Goal: Information Seeking & Learning: Learn about a topic

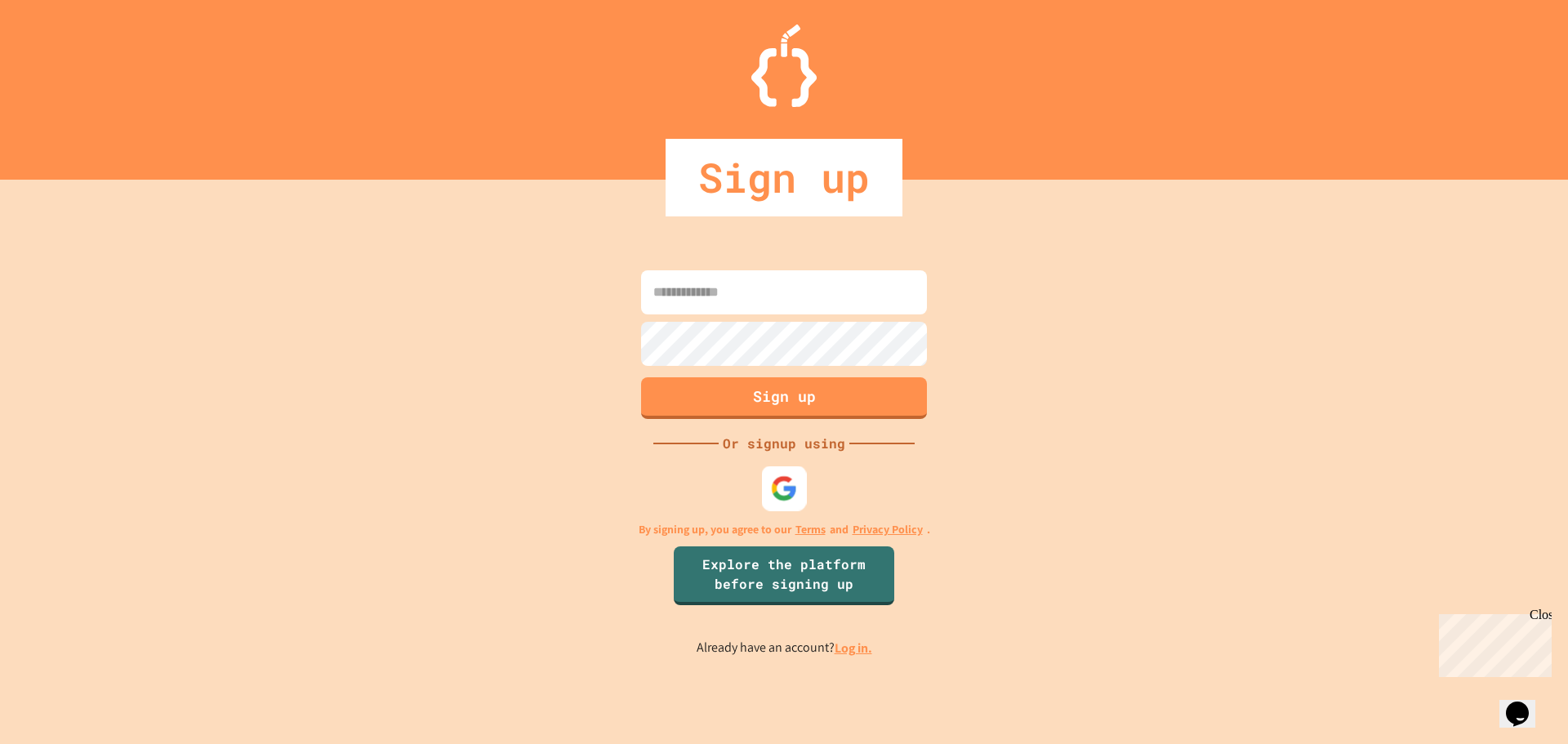
click at [770, 474] on div at bounding box center [784, 488] width 45 height 45
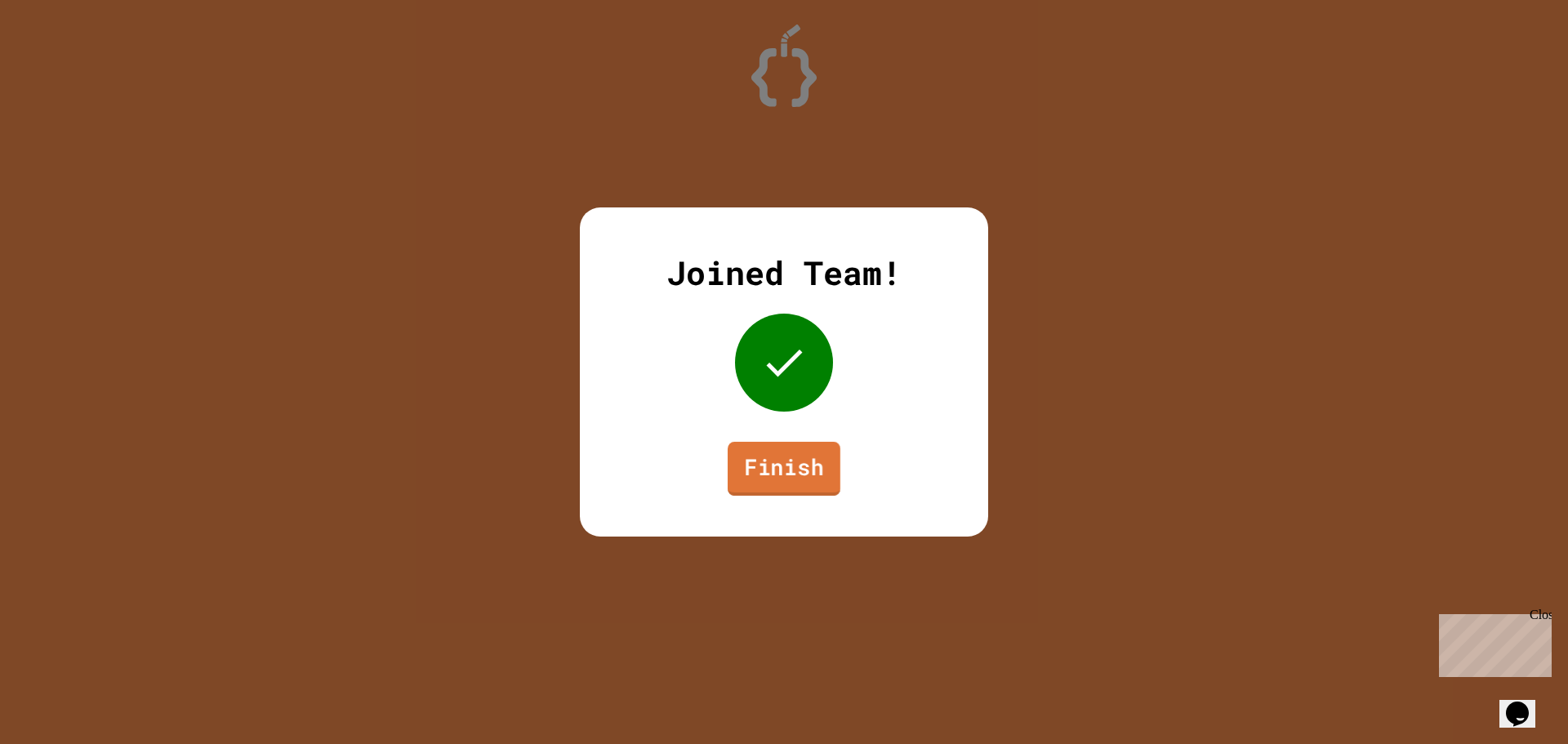
click at [800, 462] on link "Finish" at bounding box center [784, 469] width 112 height 54
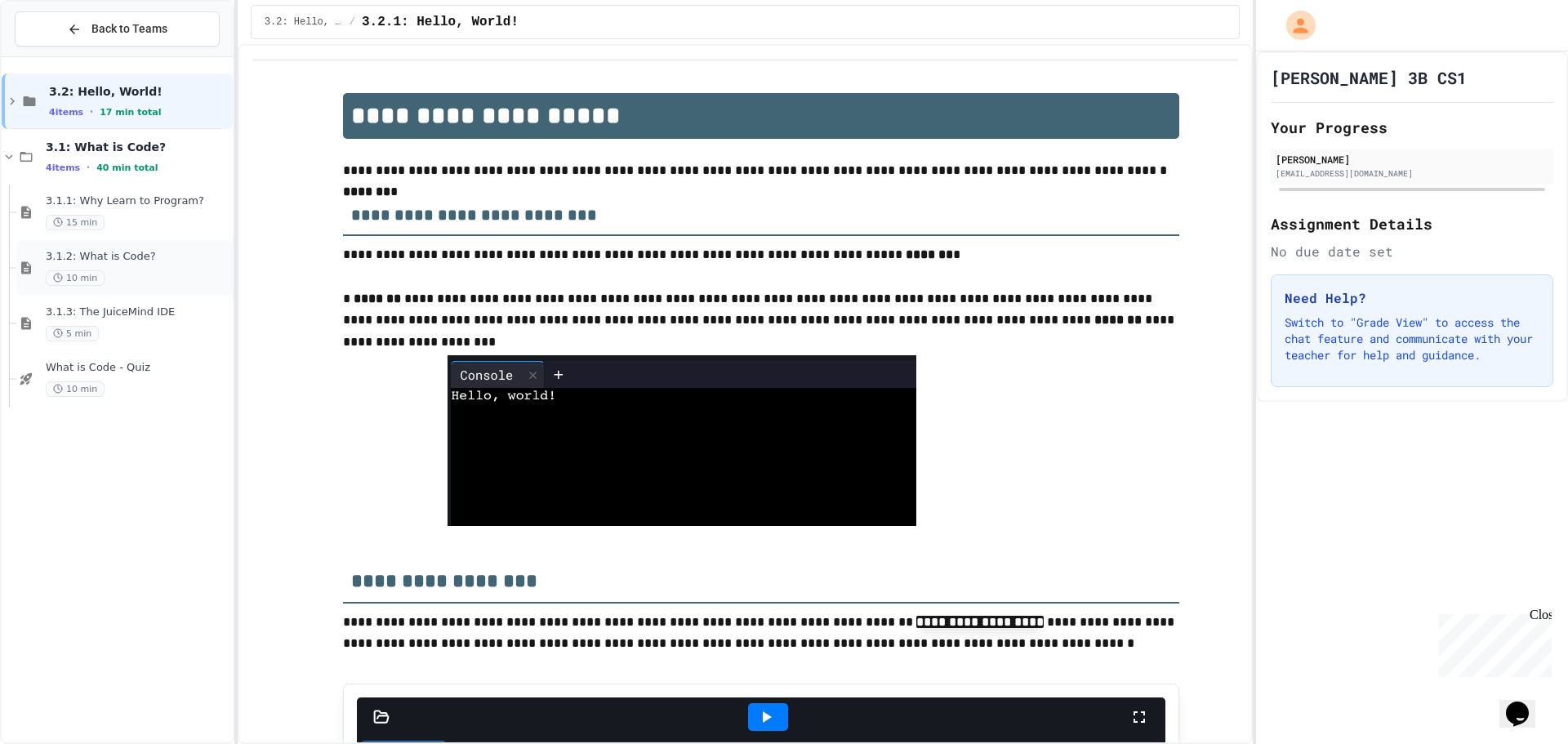
click at [181, 267] on div "3.1.2: What is Code? 10 min" at bounding box center [137, 268] width 184 height 36
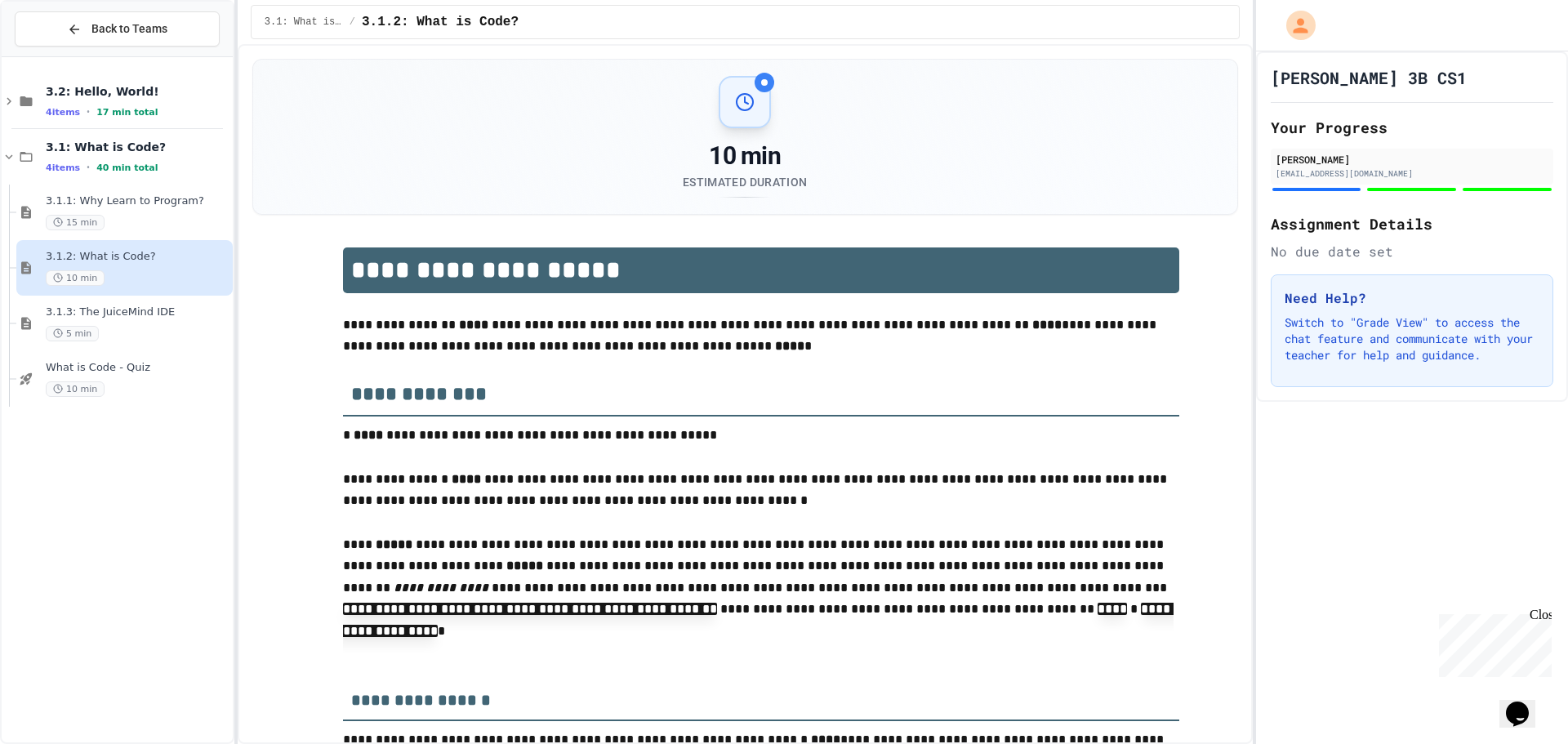
click at [180, 265] on div "3.1.2: What is Code? 10 min" at bounding box center [137, 268] width 184 height 36
click at [181, 265] on div "3.1.2: What is Code? 10 min" at bounding box center [137, 268] width 184 height 36
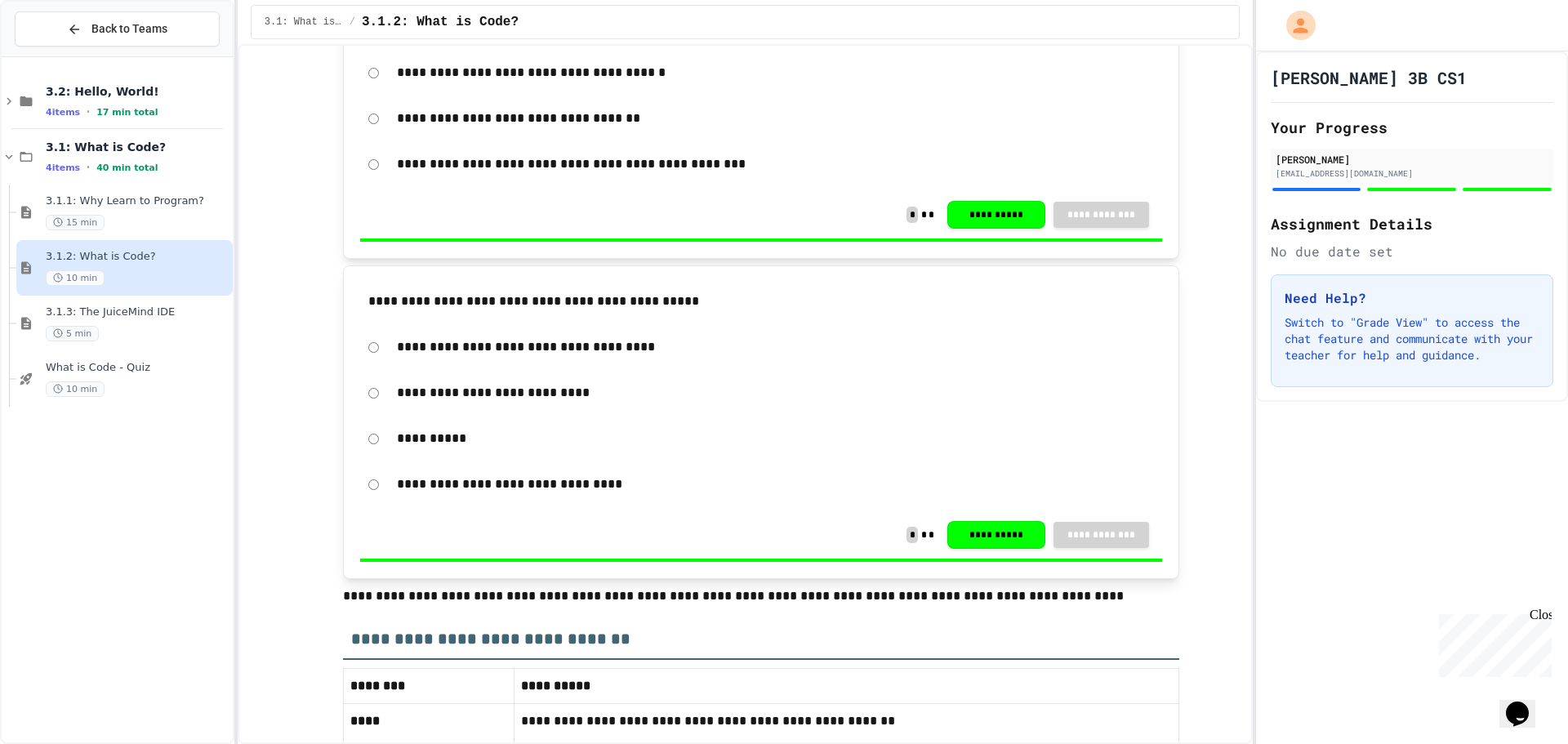
scroll to position [3549, 0]
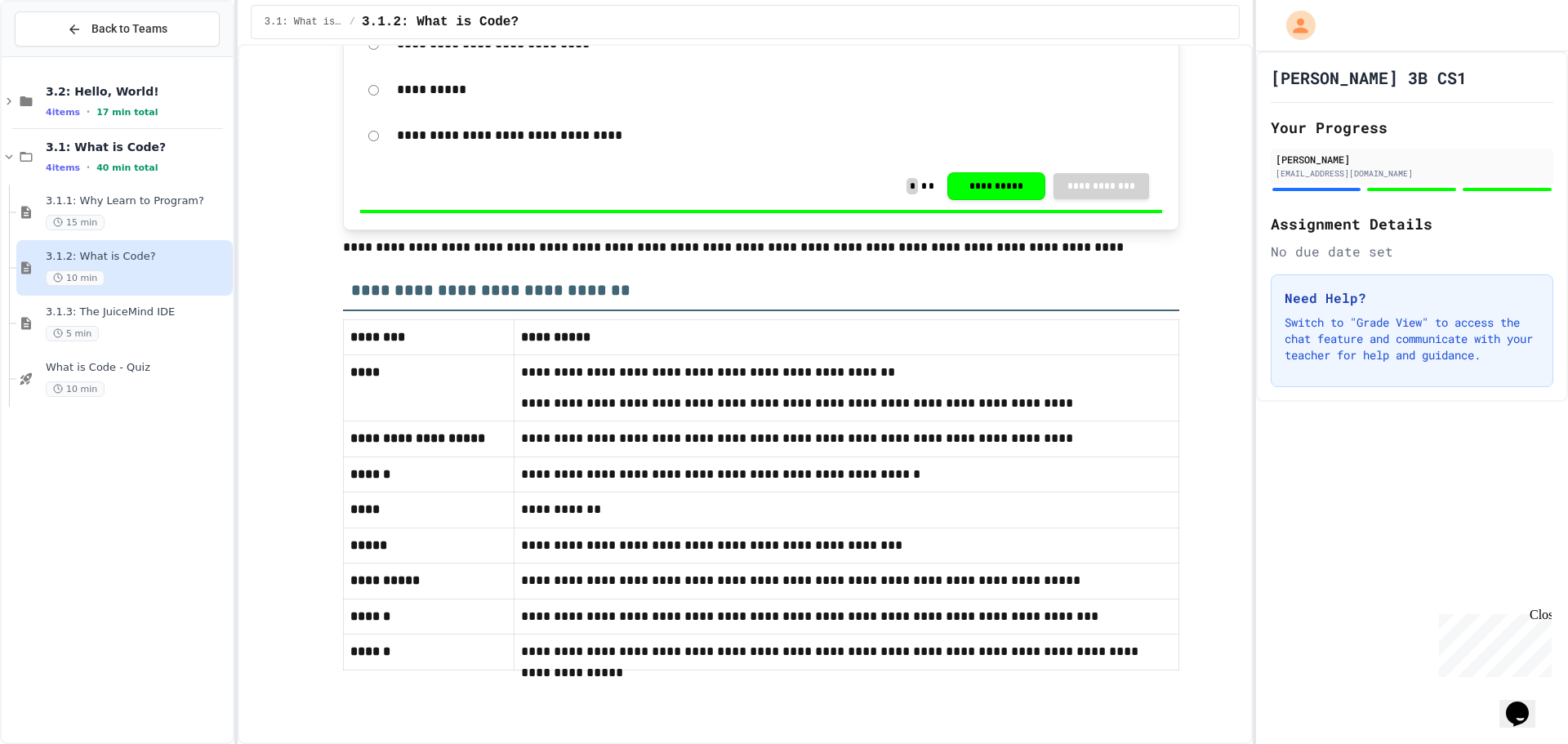
click at [104, 275] on div "10 min" at bounding box center [137, 277] width 184 height 15
click at [107, 277] on div "10 min" at bounding box center [137, 277] width 184 height 15
click at [107, 278] on div "10 min" at bounding box center [137, 277] width 184 height 15
click at [108, 284] on div "10 min" at bounding box center [137, 277] width 184 height 15
click at [110, 284] on div "10 min" at bounding box center [137, 277] width 184 height 15
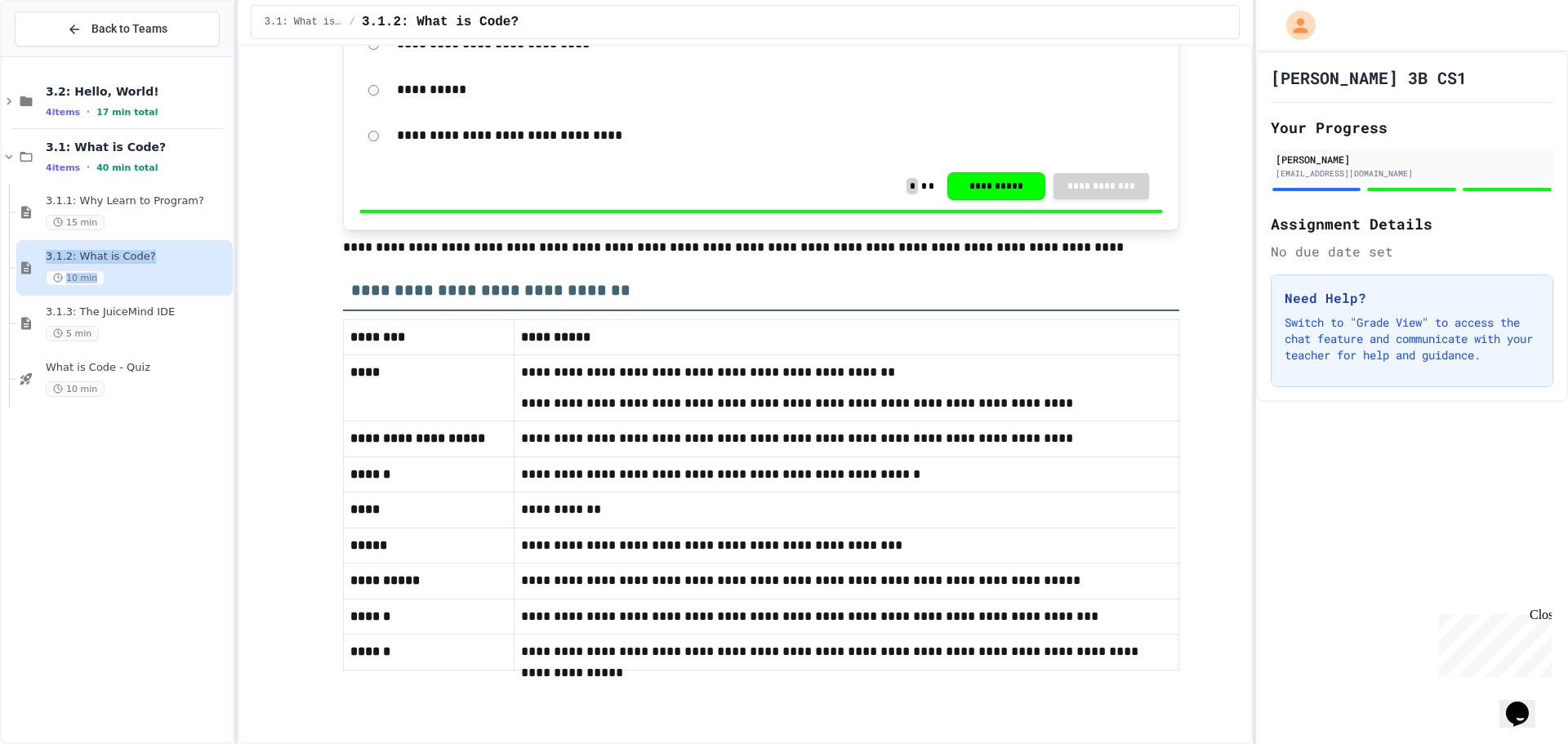
click at [111, 285] on div "10 min" at bounding box center [137, 277] width 184 height 15
click at [112, 287] on div "3.1.2: What is Code? 10 min" at bounding box center [124, 267] width 216 height 55
click at [113, 287] on div "3.1.2: What is Code? 10 min" at bounding box center [124, 267] width 216 height 55
click at [9, 105] on icon at bounding box center [9, 101] width 14 height 14
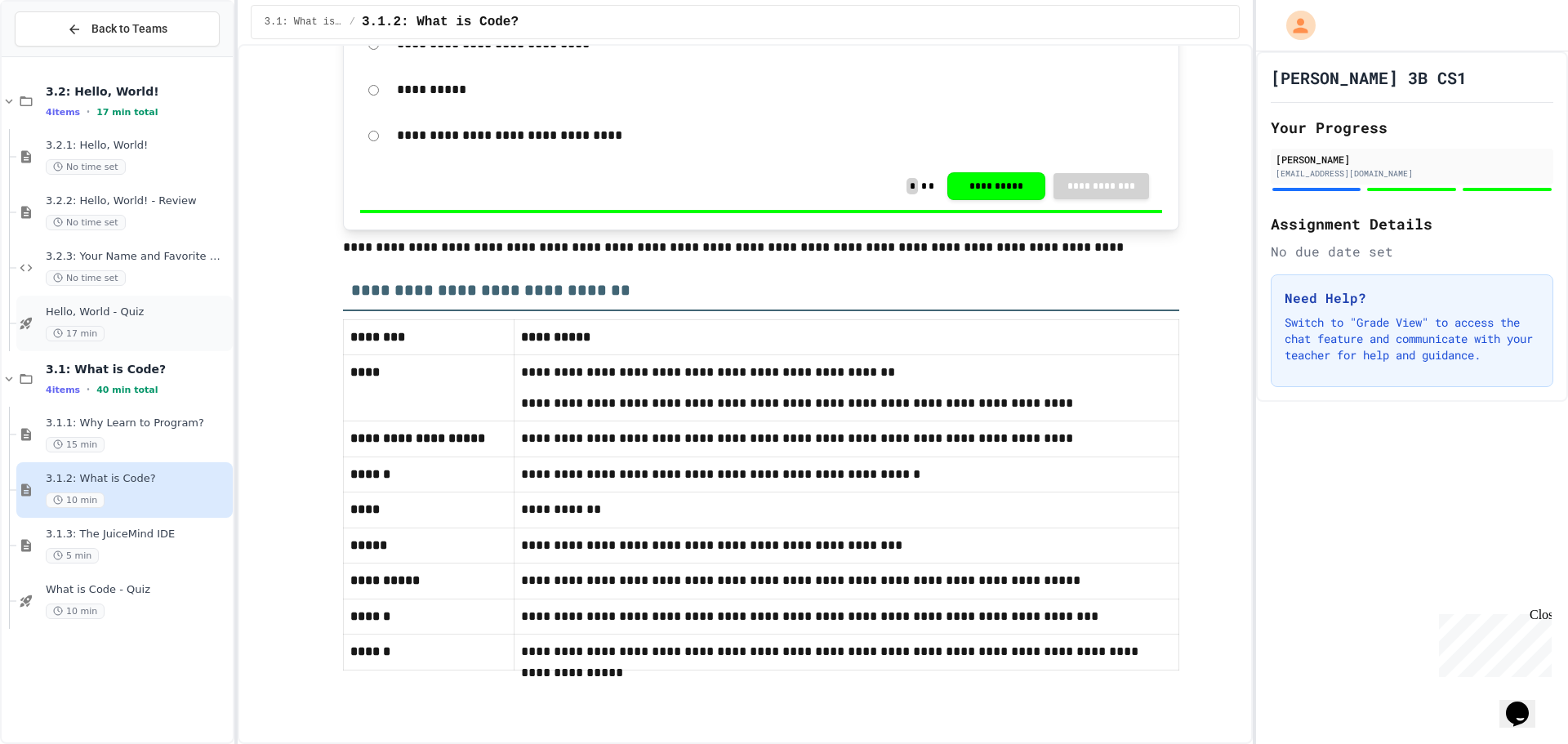
click at [137, 329] on div "17 min" at bounding box center [137, 333] width 184 height 15
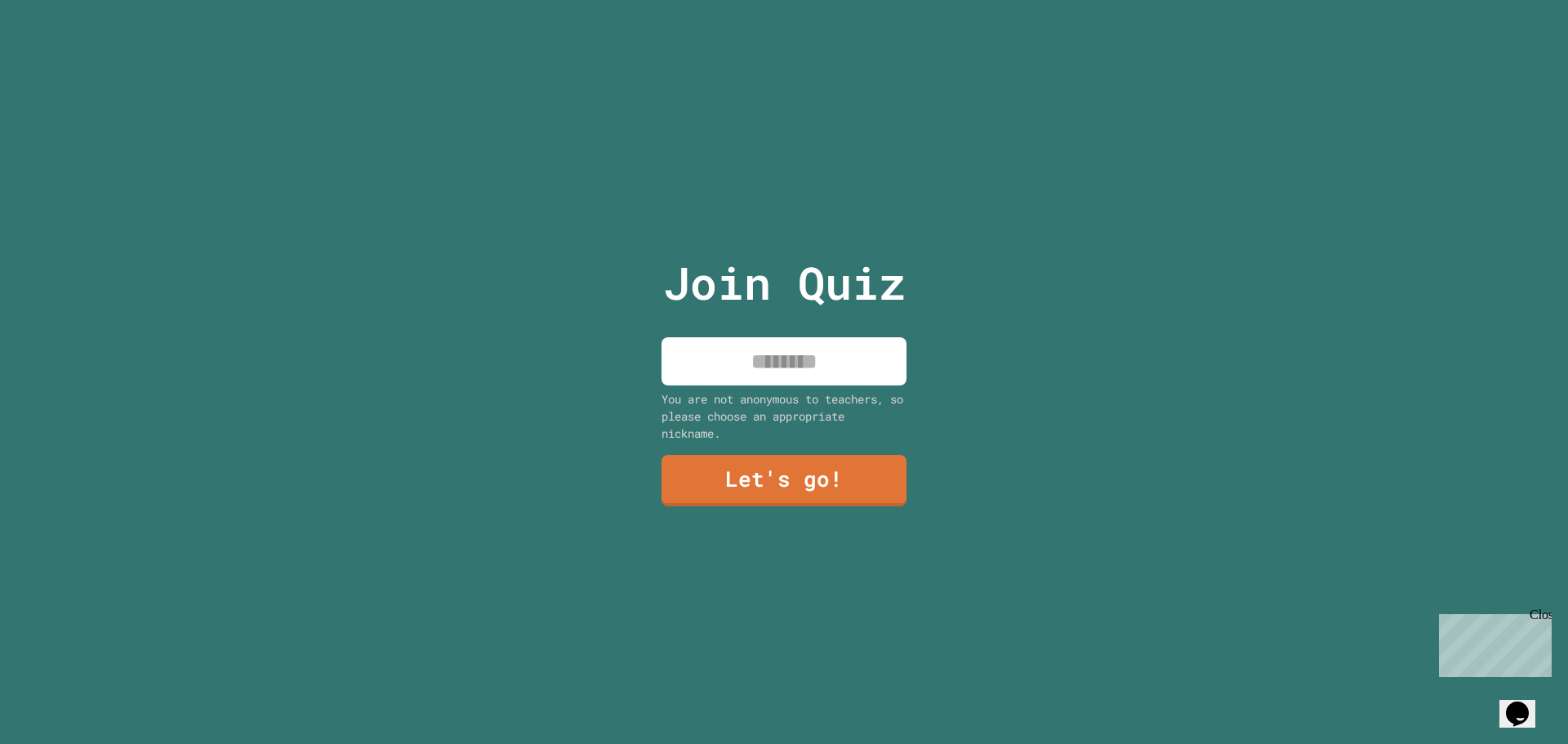
click at [806, 362] on input at bounding box center [784, 361] width 245 height 48
type input "******"
click at [865, 471] on div "Join Quiz ****** You are not anonymous to teachers, so please choose an appropr…" at bounding box center [784, 372] width 275 height 744
click at [860, 483] on link "Let's go!" at bounding box center [784, 479] width 226 height 54
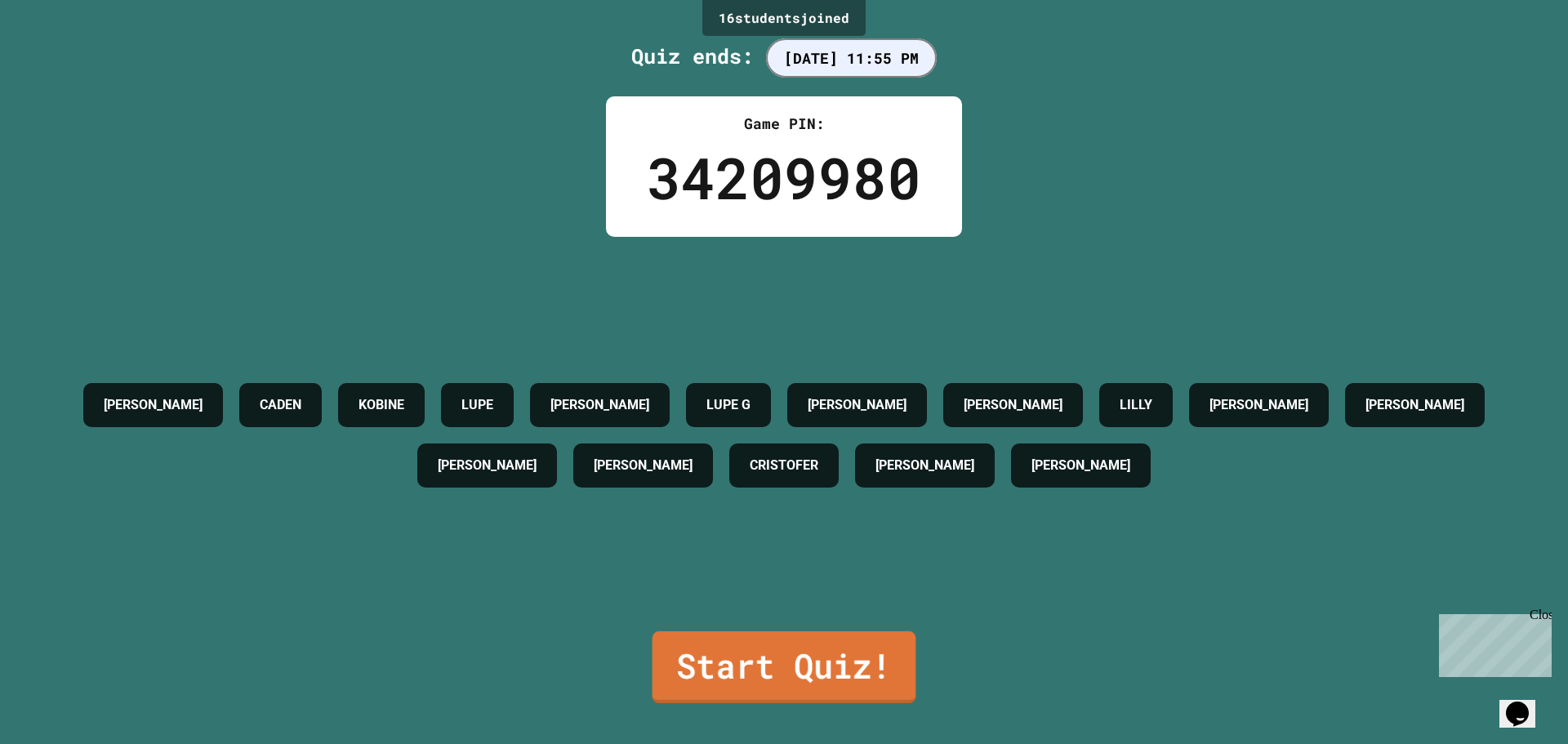
click at [808, 632] on link "Start Quiz!" at bounding box center [784, 667] width 264 height 72
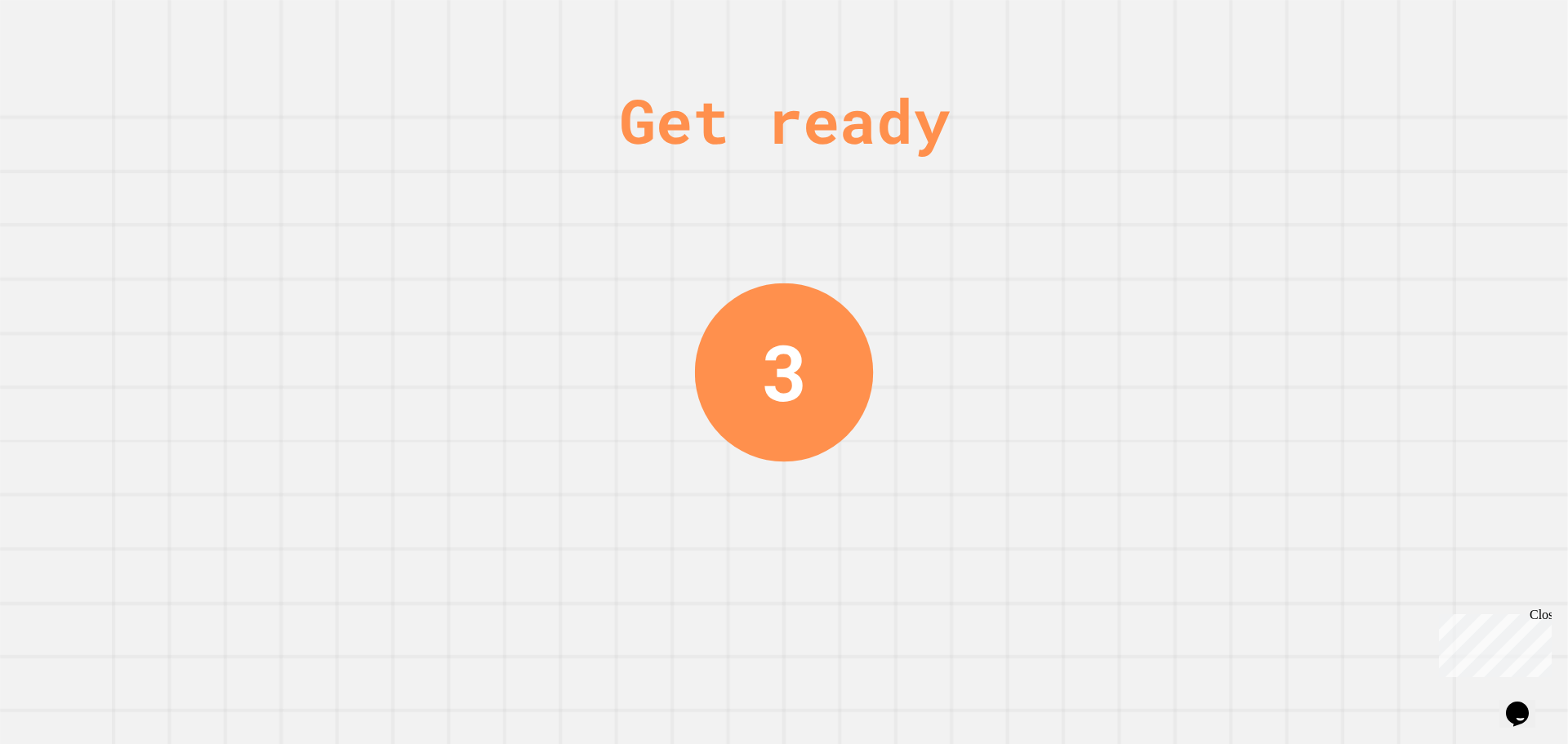
click at [1543, 623] on div "Close" at bounding box center [1540, 618] width 21 height 21
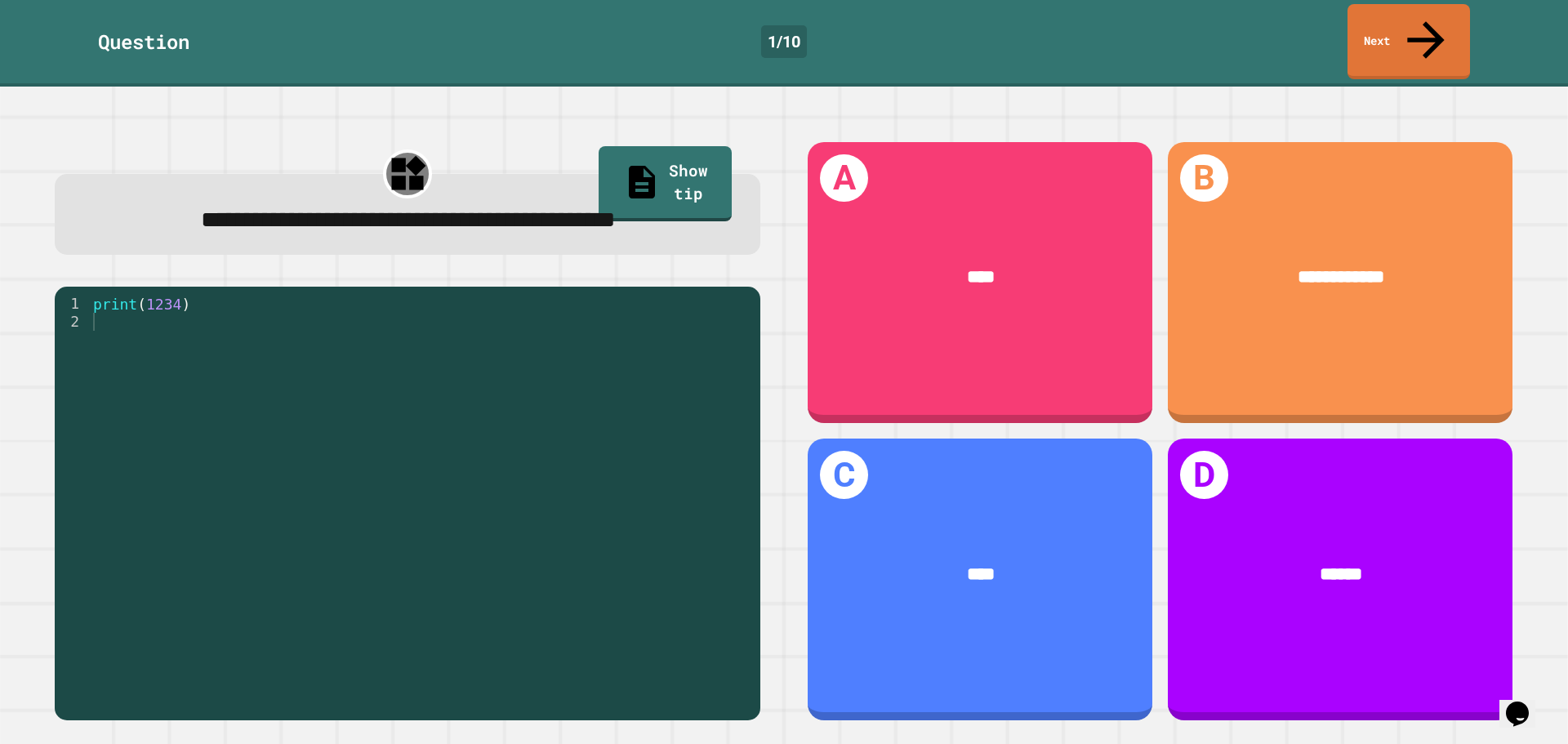
click at [769, 538] on div "**********" at bounding box center [407, 431] width 753 height 627
drag, startPoint x: 769, startPoint y: 536, endPoint x: 660, endPoint y: 634, distance: 146.6
click at [661, 635] on div "**********" at bounding box center [407, 431] width 753 height 627
click at [659, 634] on div "print ( 1234 )" at bounding box center [420, 501] width 662 height 413
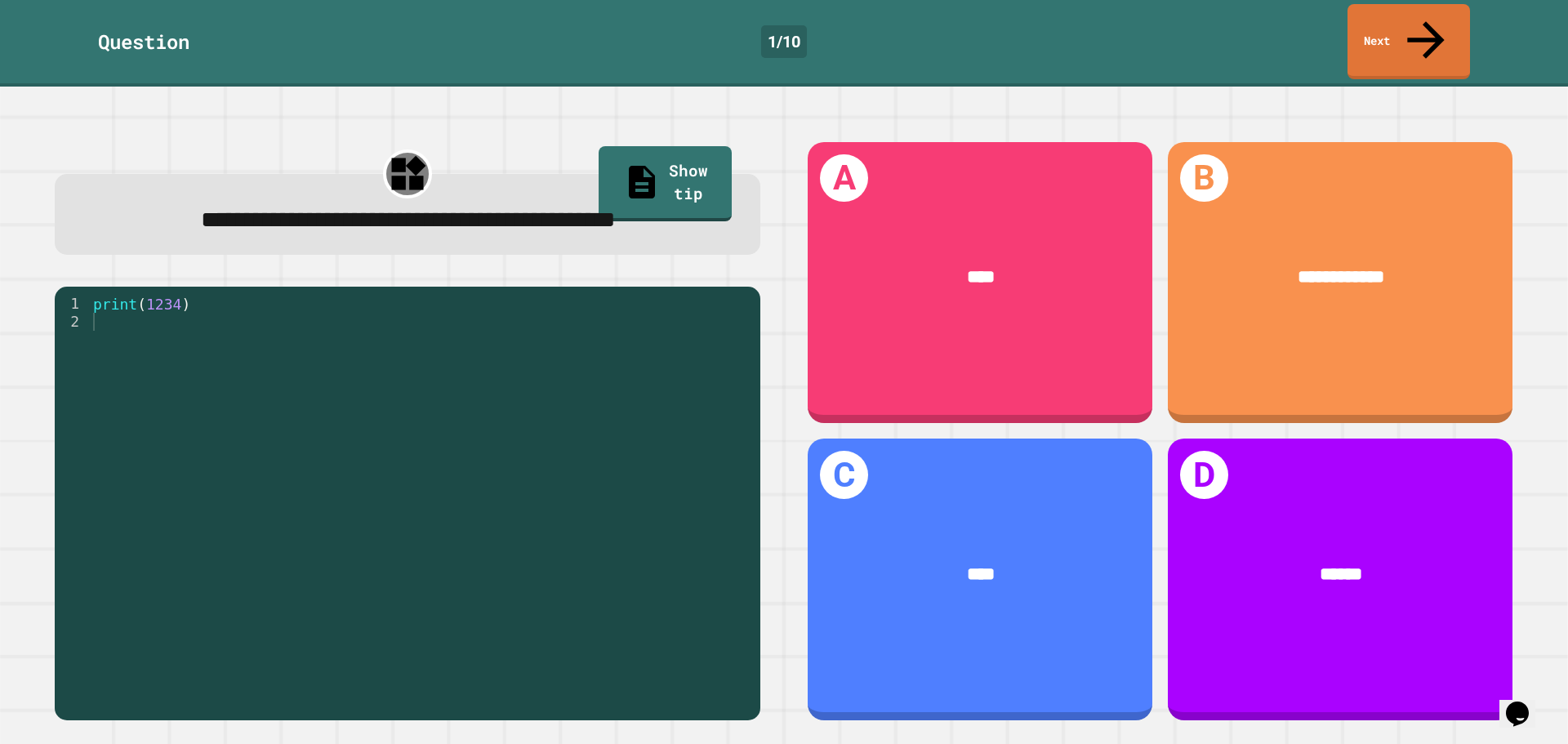
drag, startPoint x: 92, startPoint y: 277, endPoint x: 97, endPoint y: 322, distance: 45.3
click at [97, 322] on div "**********" at bounding box center [407, 431] width 753 height 627
click at [99, 324] on div "print ( 1234 )" at bounding box center [420, 501] width 662 height 413
drag, startPoint x: 661, startPoint y: 137, endPoint x: 661, endPoint y: 146, distance: 9.0
click at [661, 145] on link "Show tip" at bounding box center [665, 182] width 135 height 79
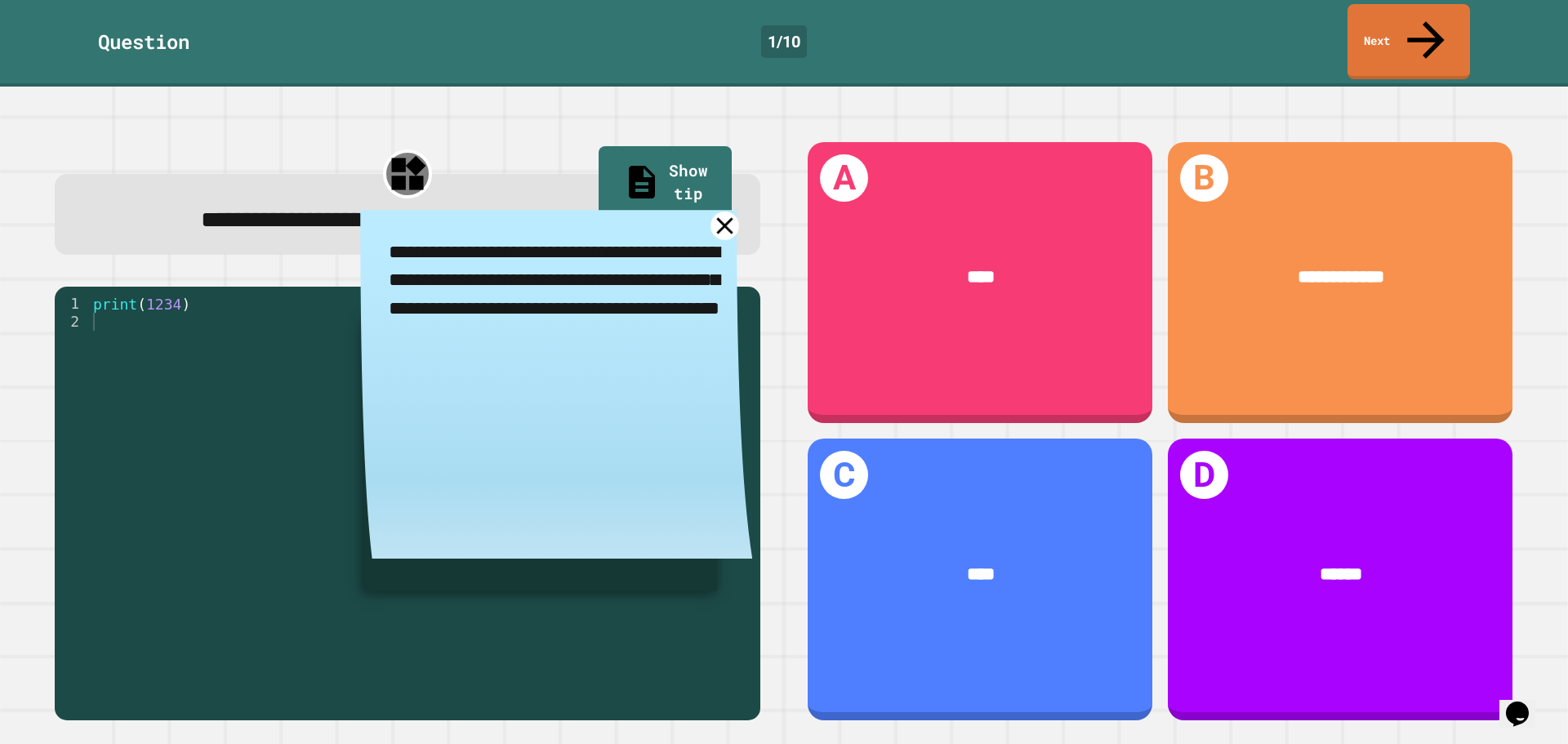
click at [717, 225] on icon at bounding box center [726, 227] width 16 height 16
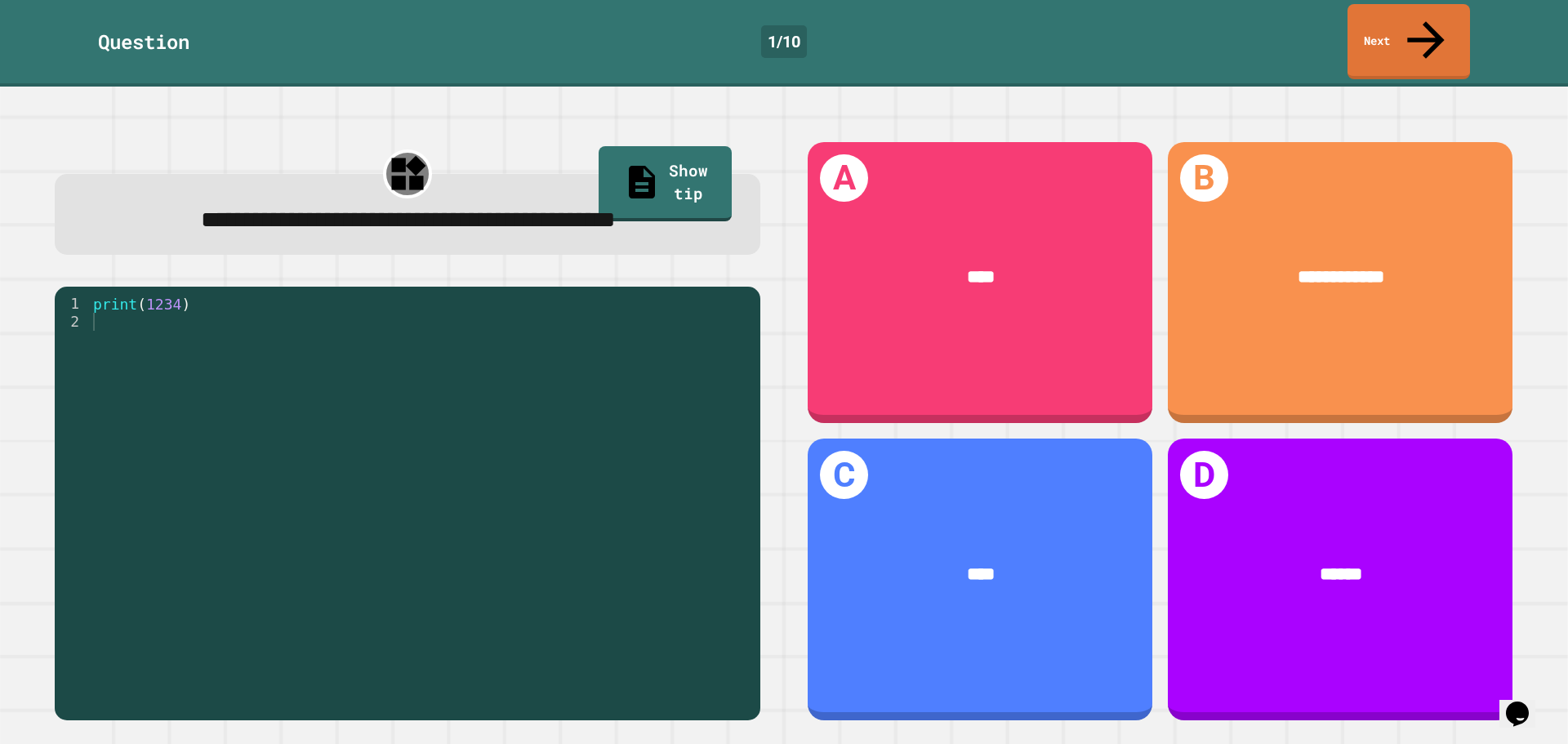
click at [717, 225] on div "**********" at bounding box center [408, 221] width 648 height 36
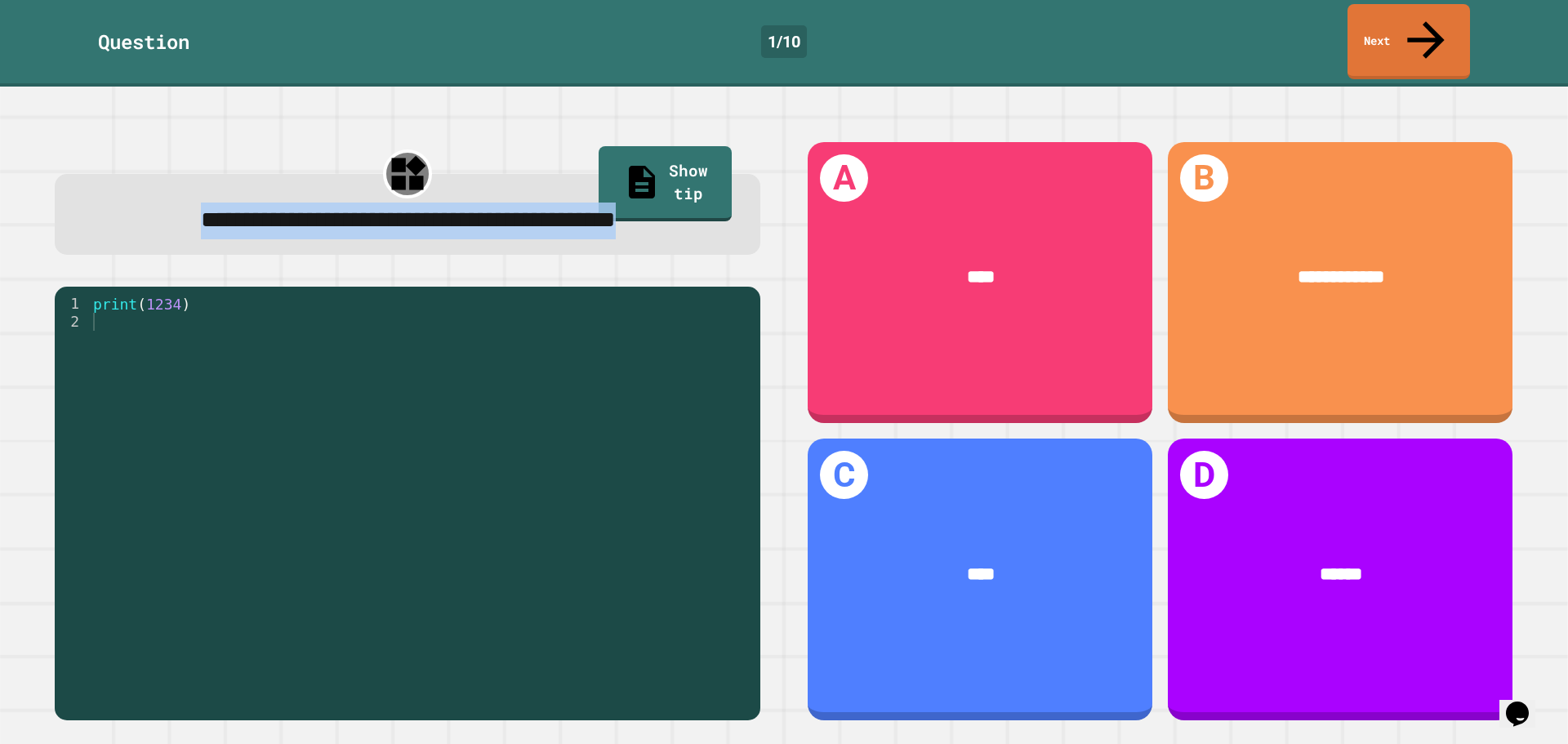
click at [717, 225] on div "**********" at bounding box center [408, 221] width 648 height 36
click at [716, 259] on div "**********" at bounding box center [407, 431] width 753 height 627
click at [716, 258] on div "**********" at bounding box center [407, 431] width 753 height 627
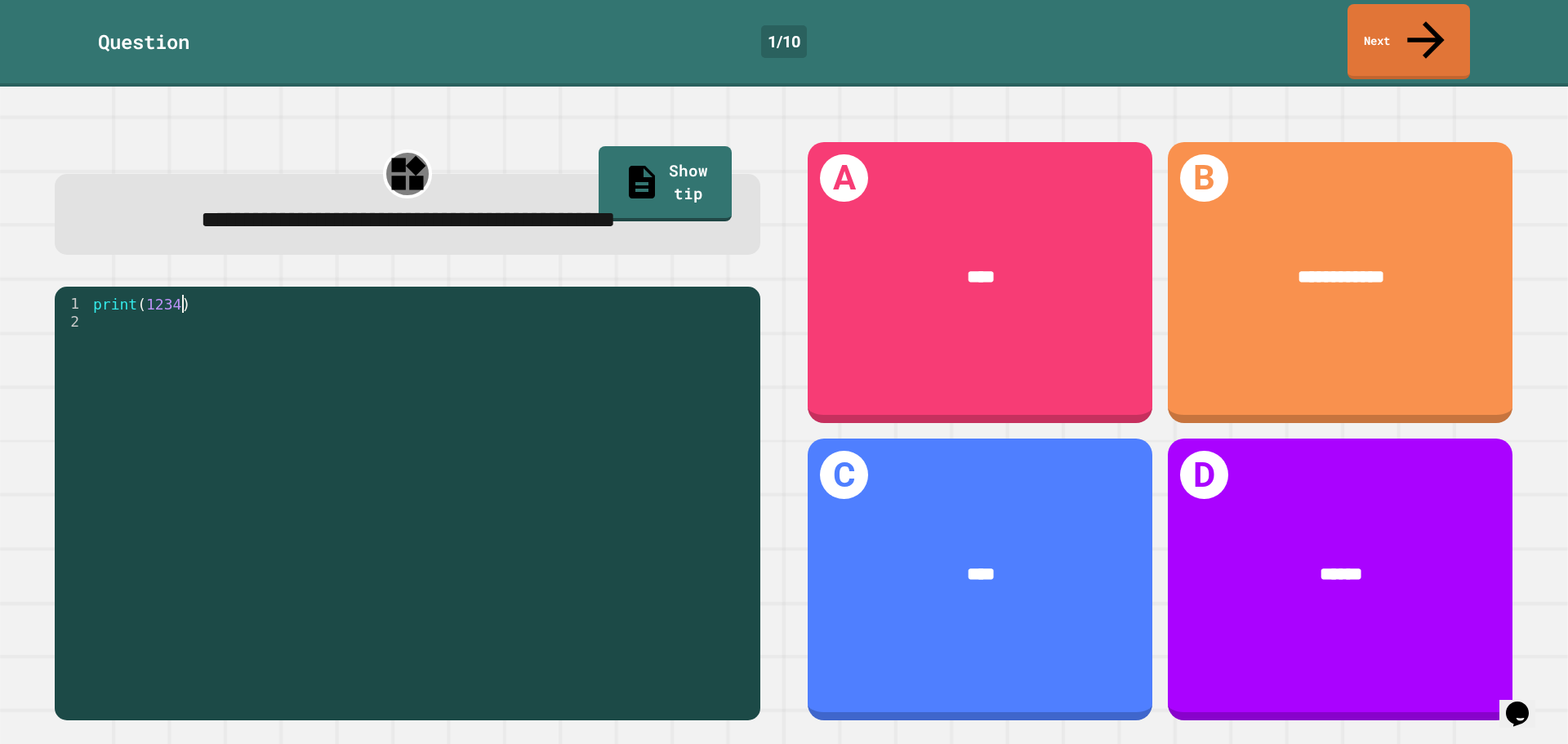
drag, startPoint x: 716, startPoint y: 258, endPoint x: 610, endPoint y: 302, distance: 114.8
click at [610, 302] on div "print ( 1234 )" at bounding box center [420, 501] width 662 height 413
click at [417, 150] on div at bounding box center [408, 174] width 49 height 49
click at [659, 153] on link "Show tip" at bounding box center [665, 181] width 124 height 79
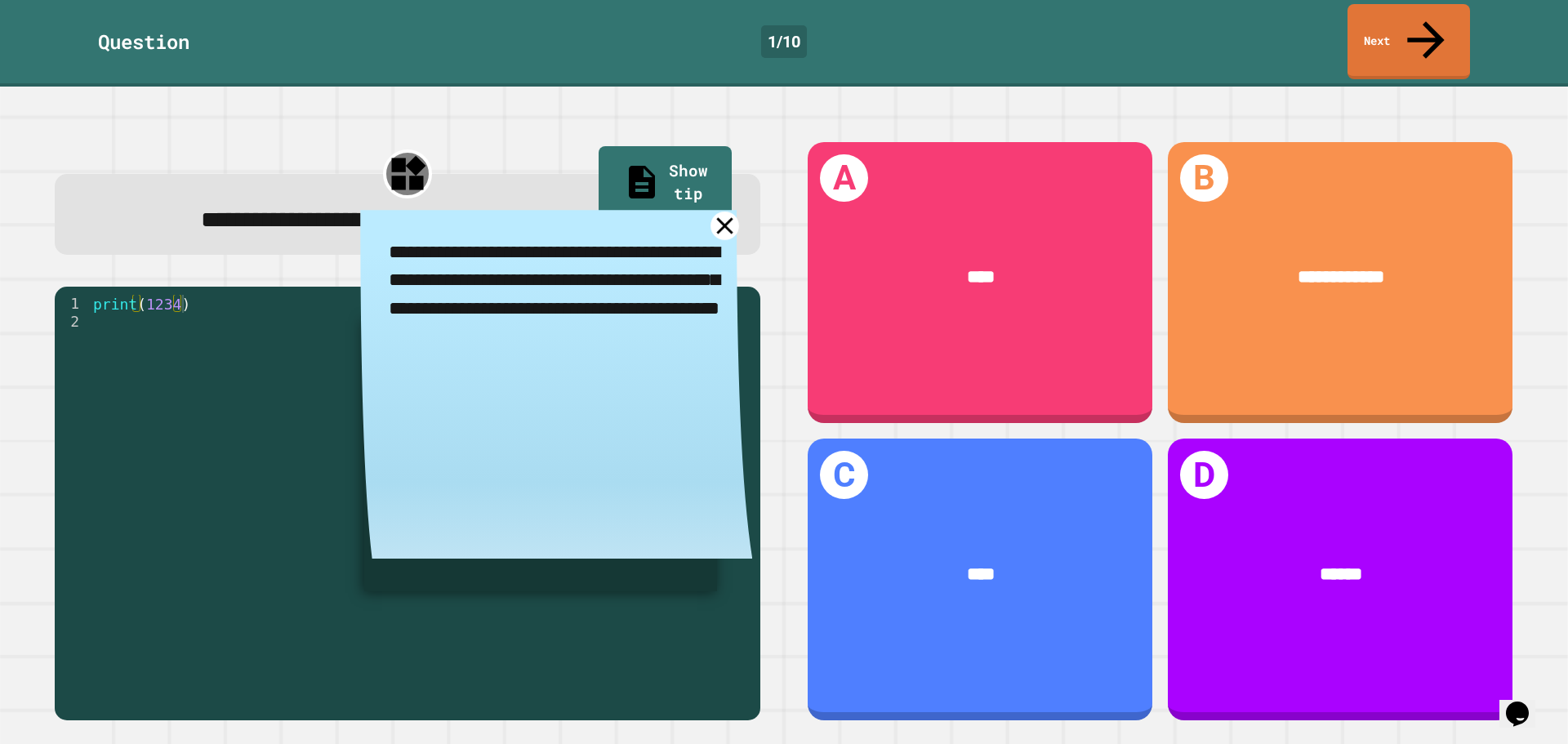
click at [717, 234] on icon at bounding box center [726, 227] width 16 height 16
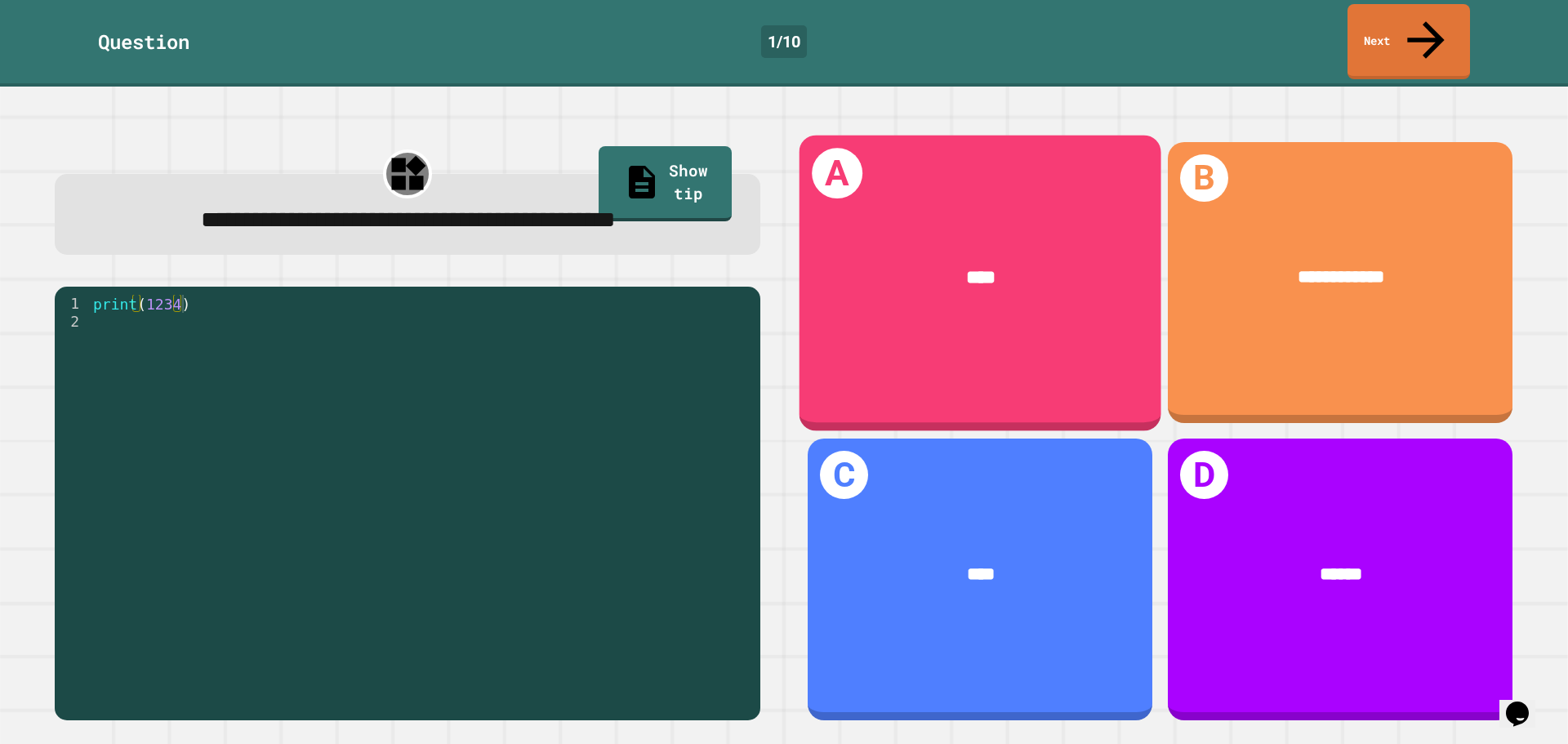
click at [1009, 280] on div "****" at bounding box center [980, 278] width 361 height 105
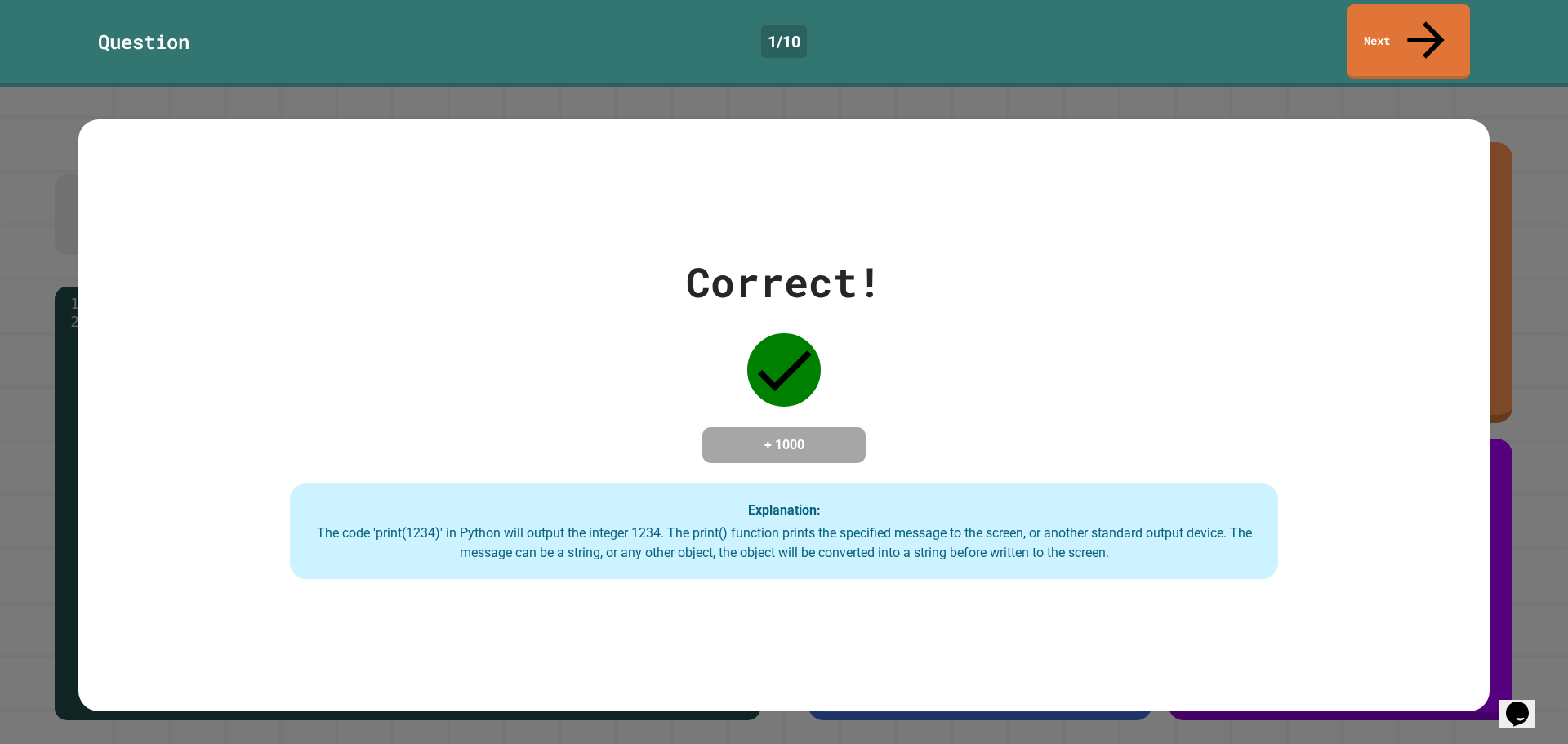
click at [967, 361] on div "Correct! + 1000 Explanation: The code 'print(1234)' in Python will output the i…" at bounding box center [784, 416] width 1411 height 328
click at [1396, 22] on link "Next" at bounding box center [1409, 40] width 124 height 79
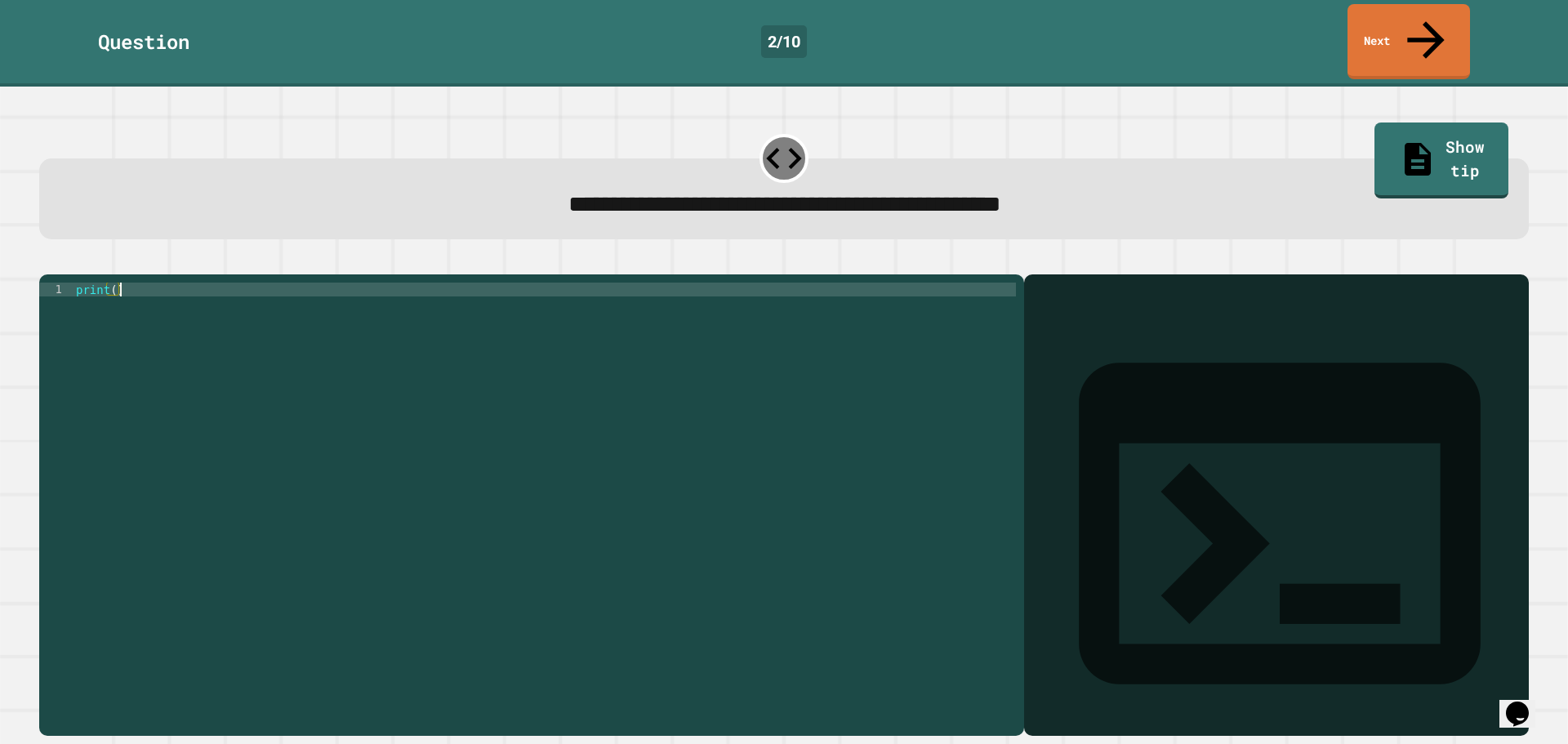
click at [713, 323] on div "print ( )" at bounding box center [544, 505] width 943 height 444
click at [115, 283] on div "print ( )" at bounding box center [544, 505] width 943 height 444
type textarea "**********"
click at [50, 255] on div at bounding box center [784, 265] width 1489 height 20
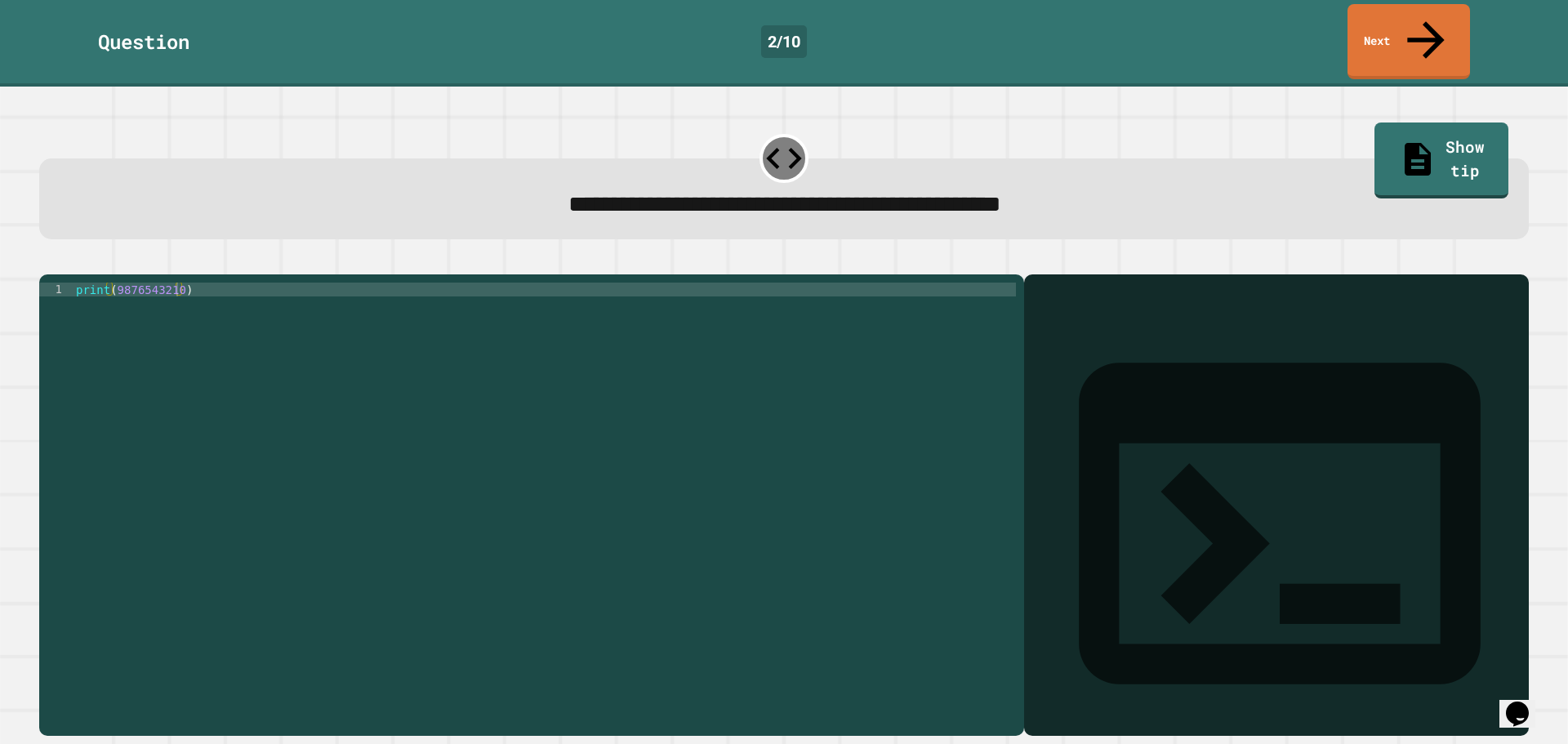
click at [47, 262] on icon "button" at bounding box center [47, 262] width 0 height 0
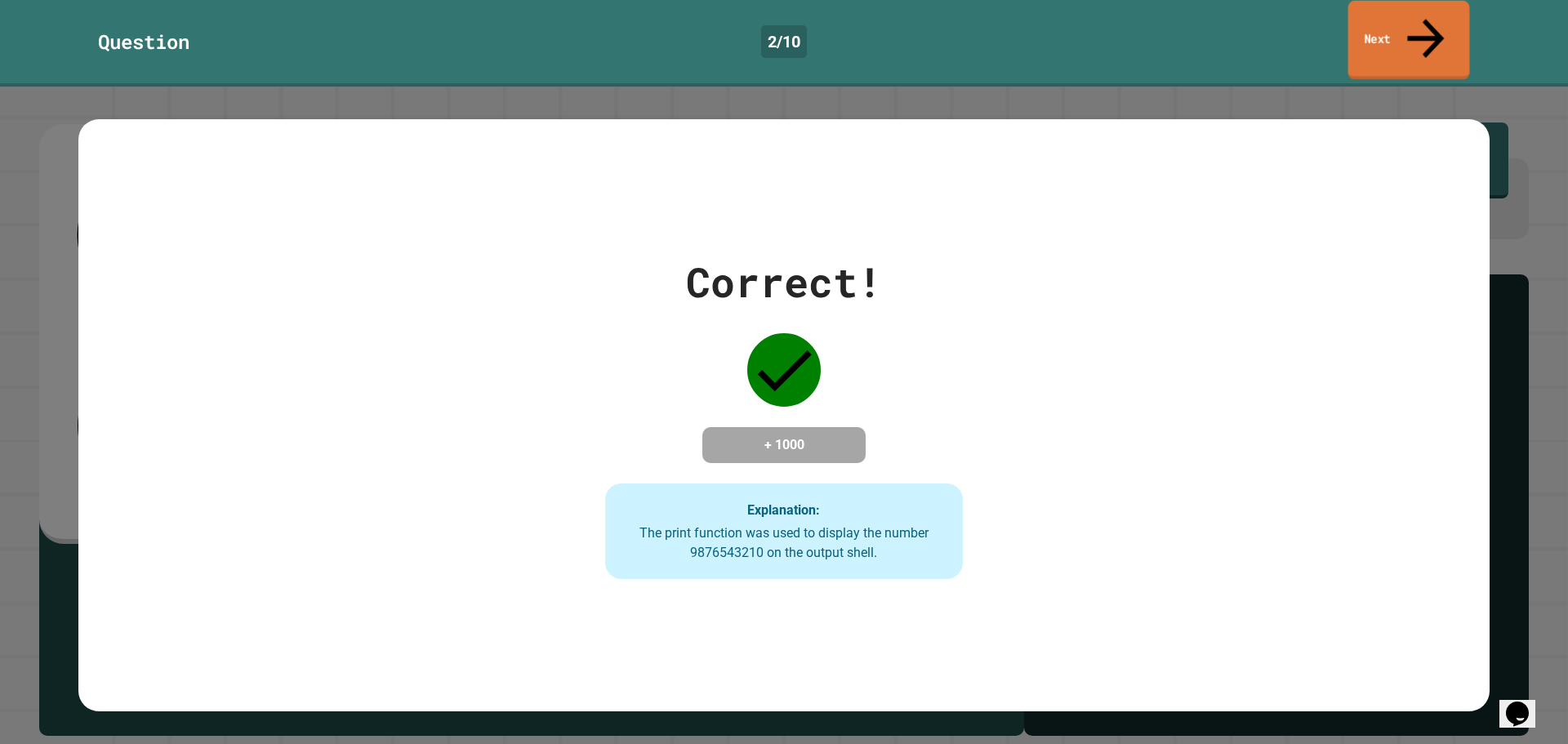
drag, startPoint x: 1411, startPoint y: 10, endPoint x: 1405, endPoint y: 33, distance: 23.8
click at [1406, 29] on link "Next" at bounding box center [1409, 40] width 121 height 79
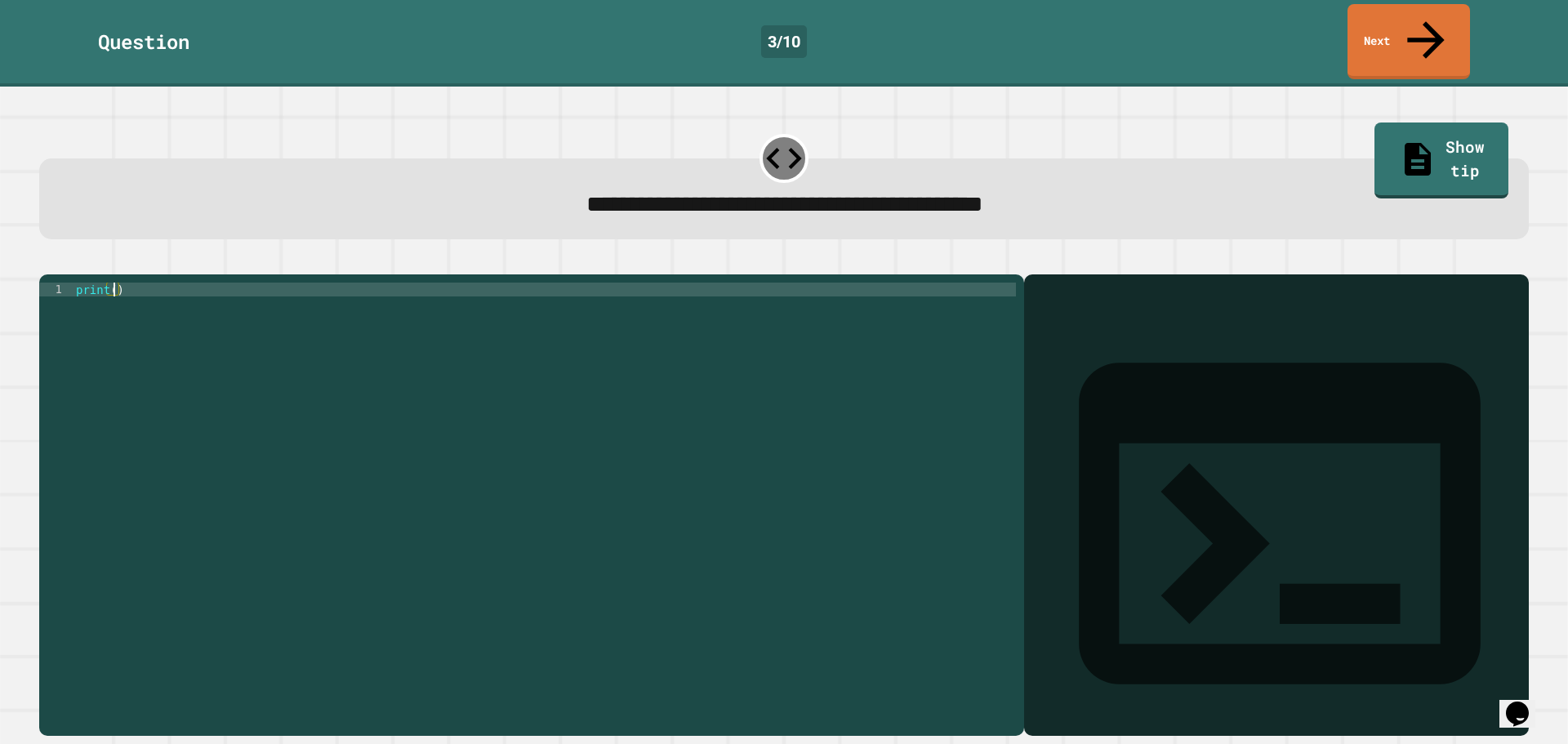
click at [115, 283] on div "print ( )" at bounding box center [544, 505] width 943 height 444
type textarea "**********"
click at [47, 262] on button "button" at bounding box center [47, 262] width 0 height 0
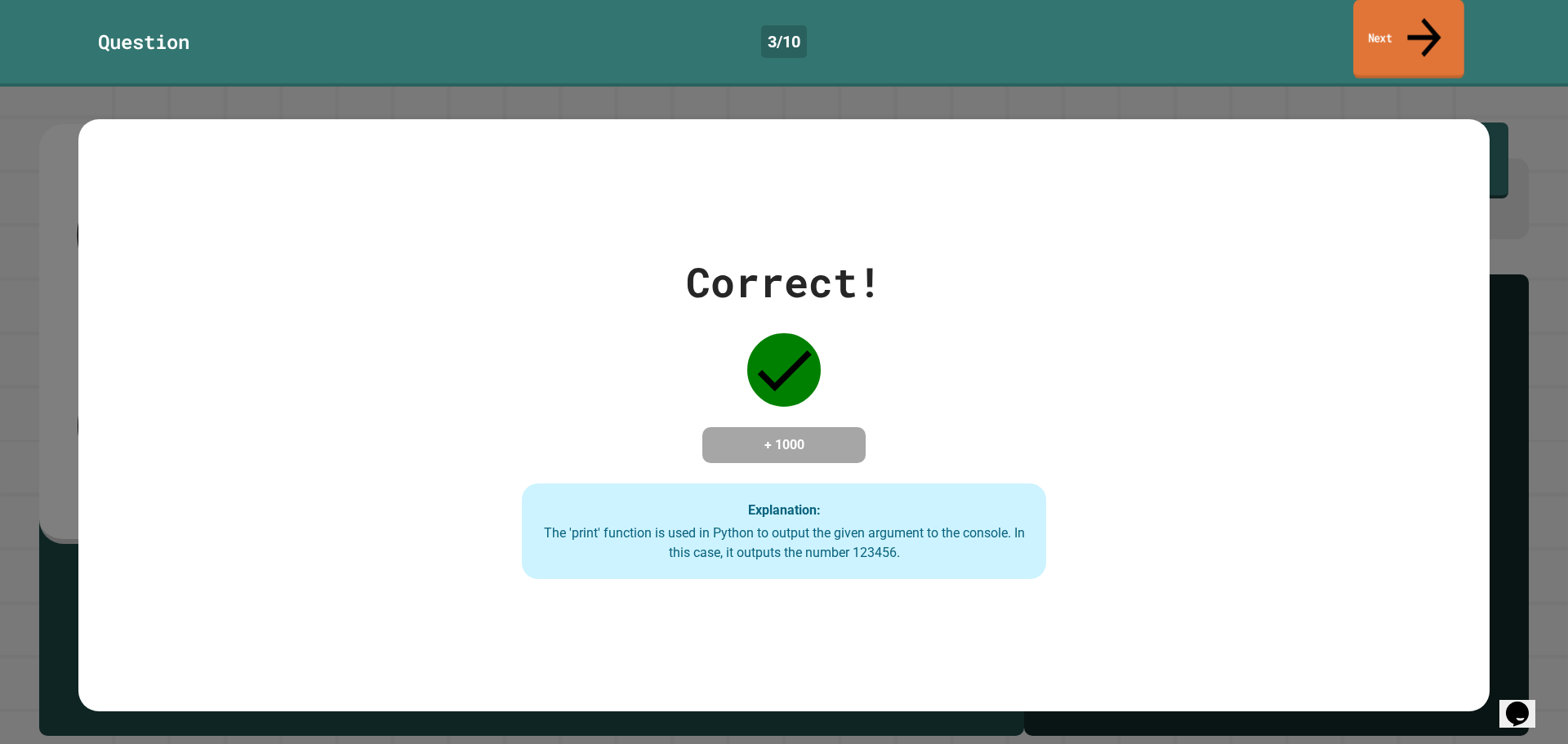
click at [1409, 11] on link "Next" at bounding box center [1409, 39] width 111 height 79
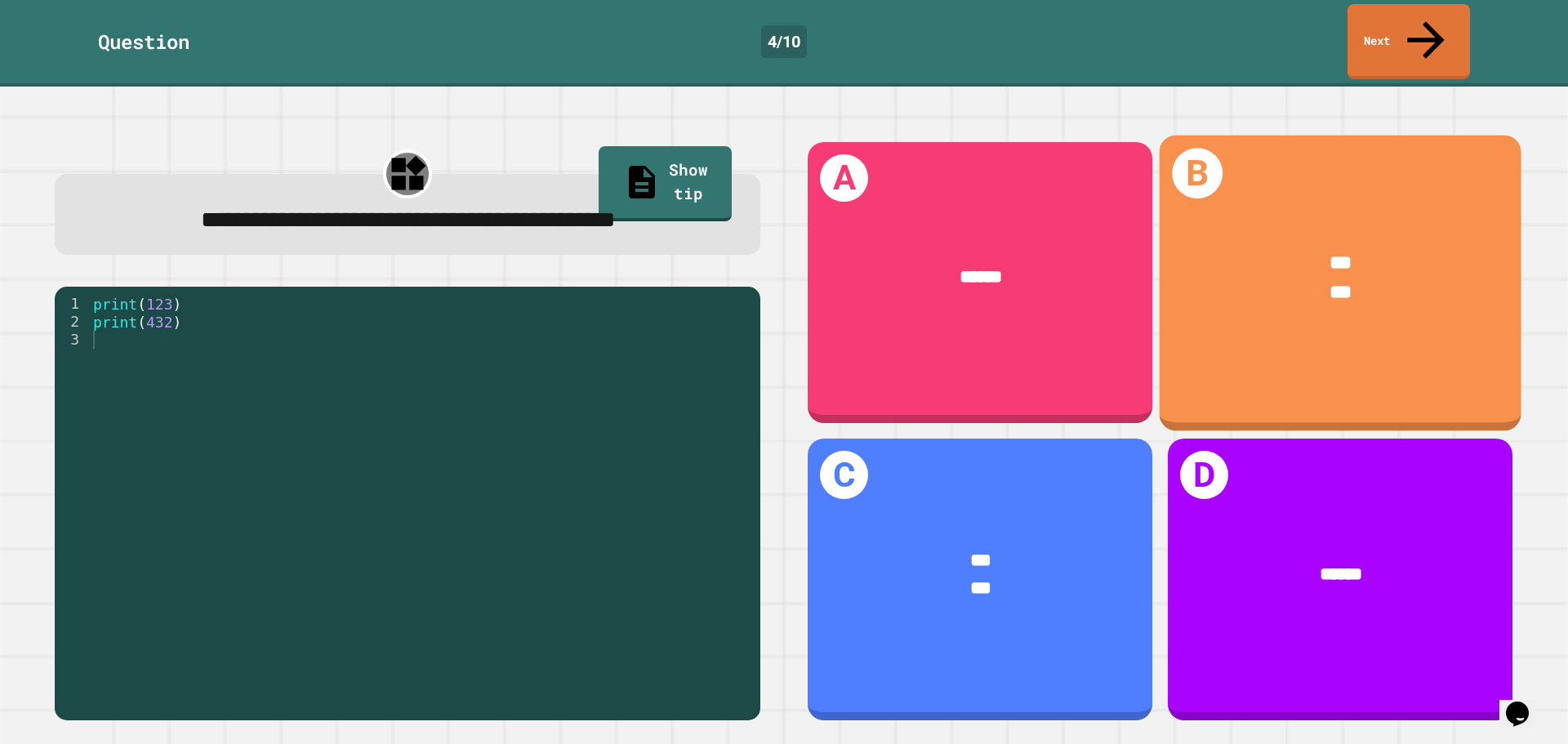
click at [1330, 253] on span "***" at bounding box center [1341, 262] width 22 height 19
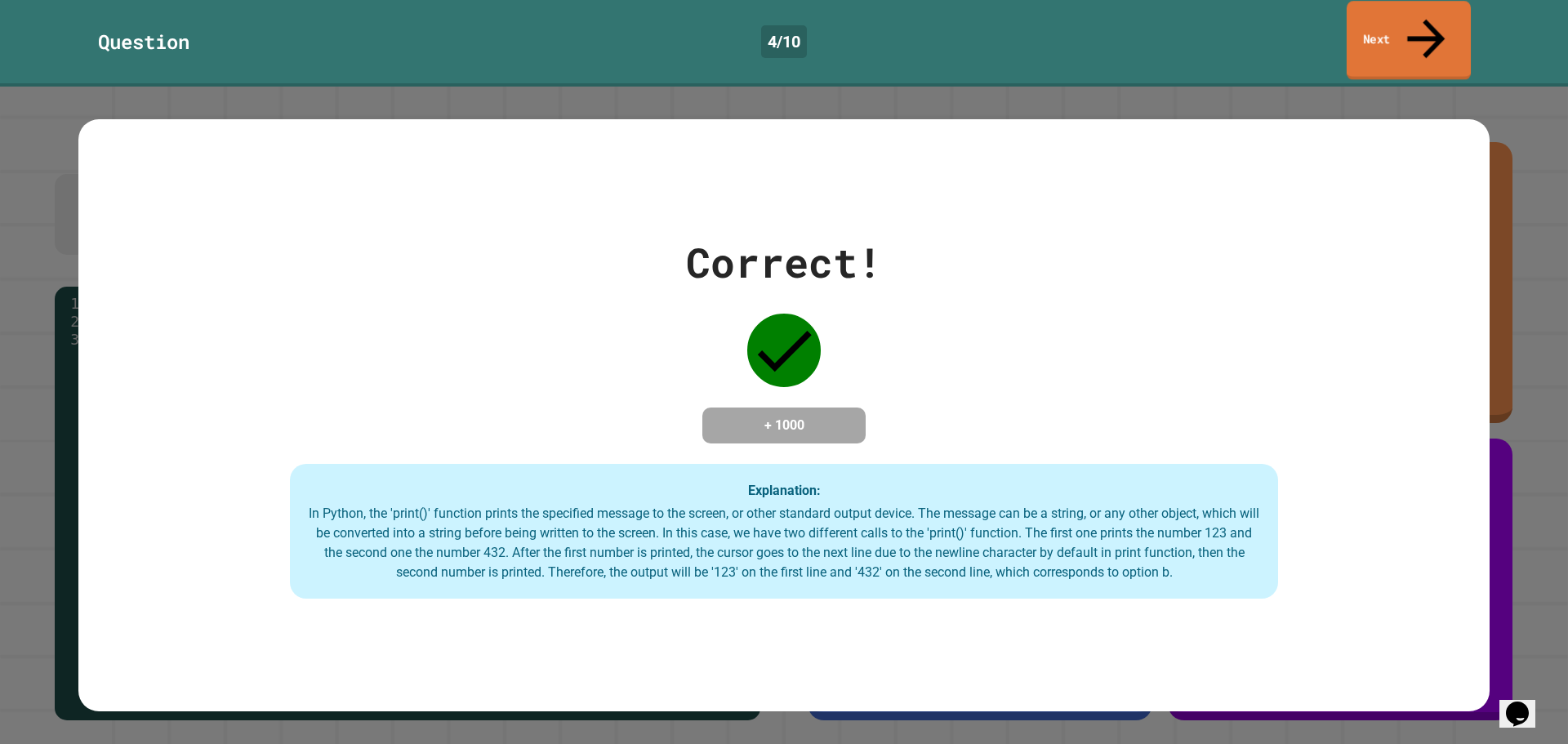
click at [1359, 29] on link "Next" at bounding box center [1409, 40] width 124 height 79
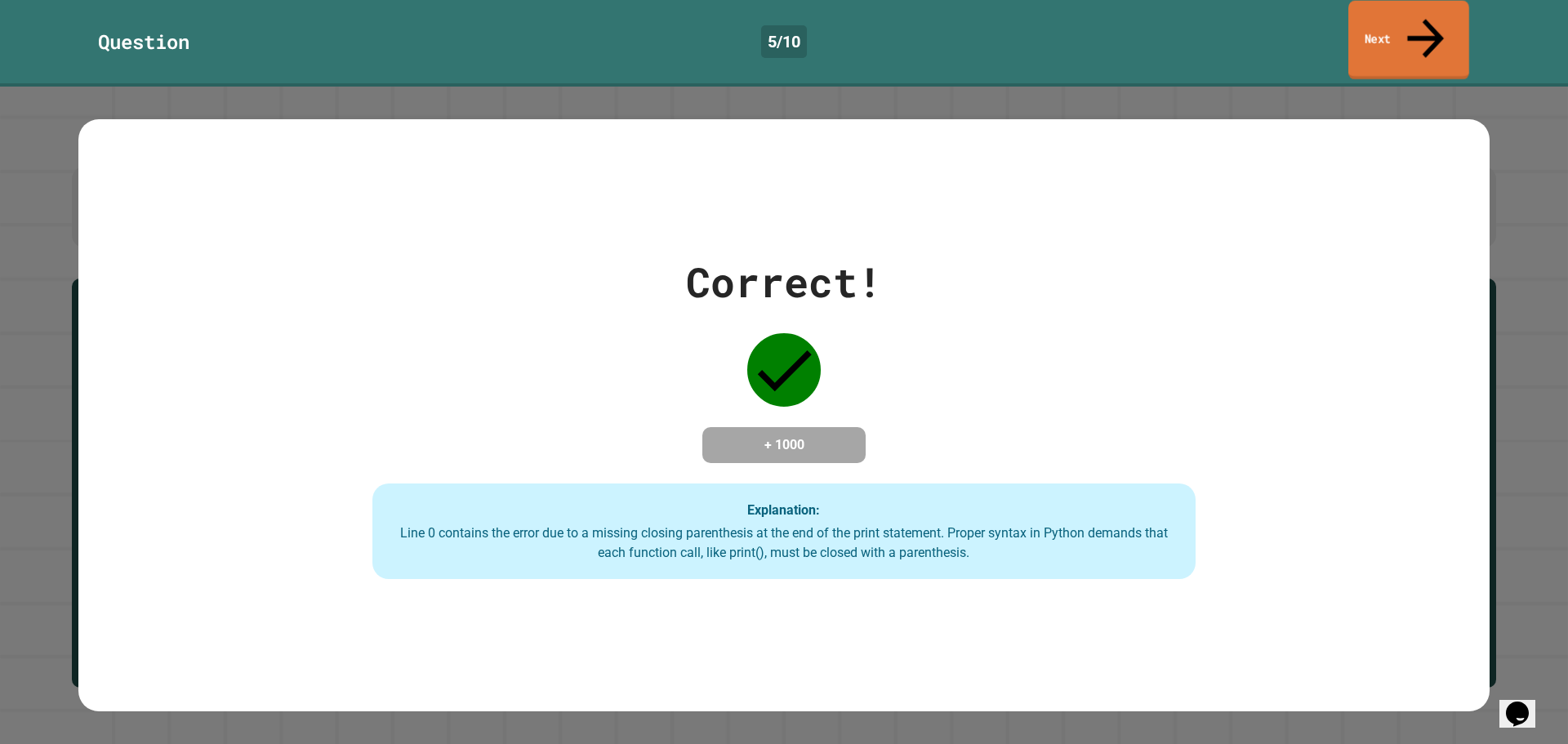
click at [1361, 15] on link "Next" at bounding box center [1409, 40] width 120 height 79
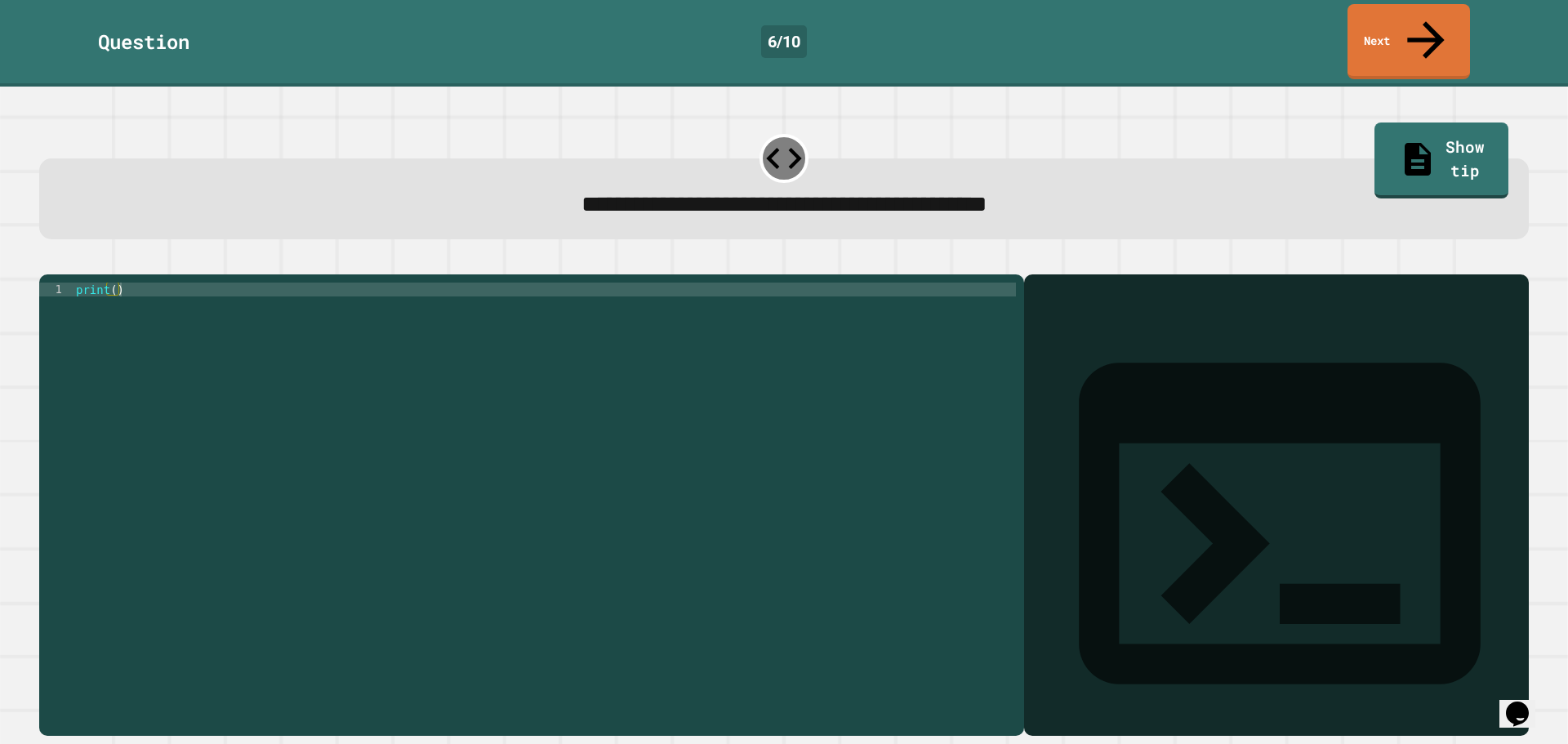
click at [110, 283] on div "print ( )" at bounding box center [544, 505] width 943 height 444
click at [113, 283] on div "print ( )" at bounding box center [544, 505] width 943 height 444
drag, startPoint x: 505, startPoint y: 408, endPoint x: 172, endPoint y: 324, distance: 343.4
click at [172, 324] on div "print ( 3.14159 )" at bounding box center [544, 505] width 943 height 444
type textarea "**********"
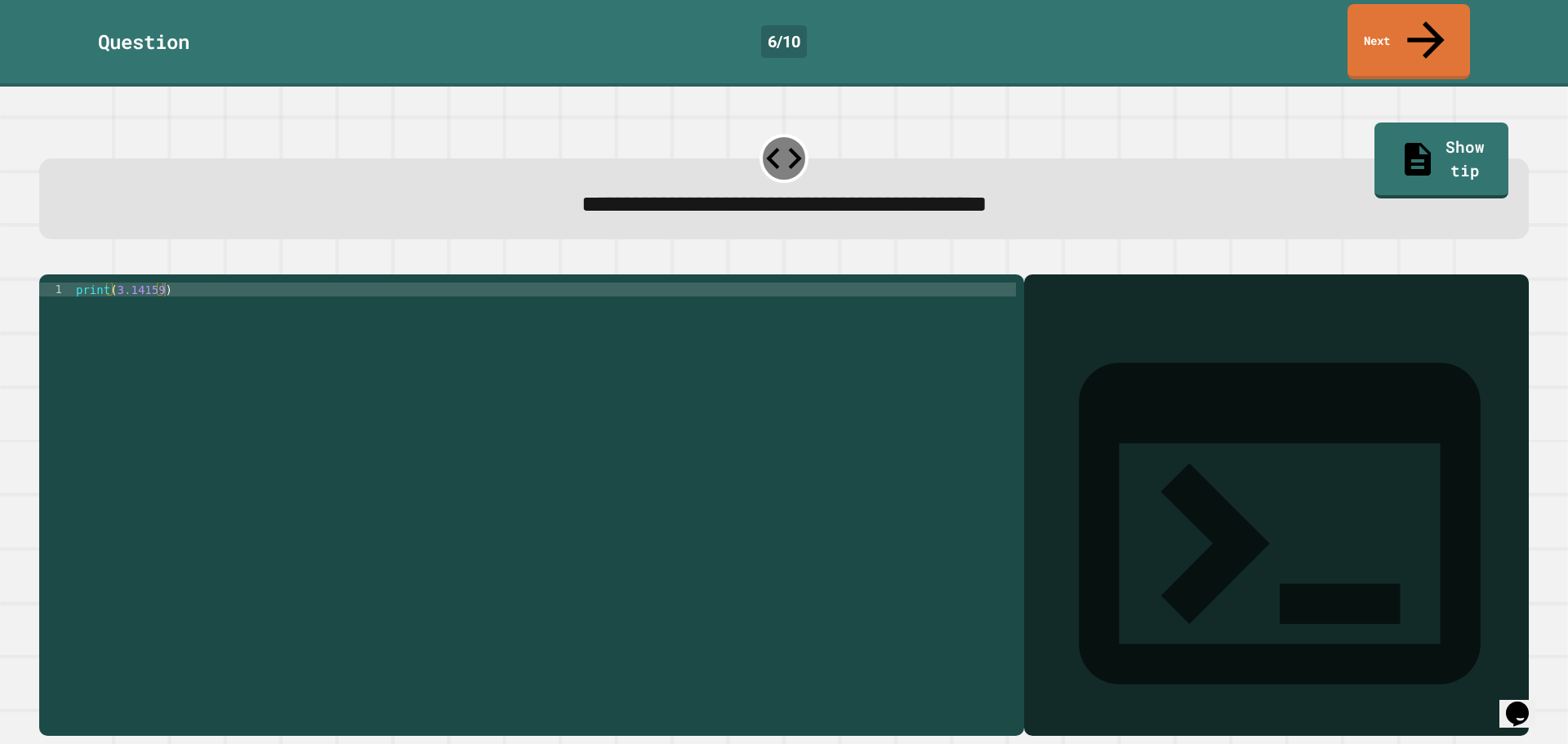
click at [47, 262] on icon "button" at bounding box center [47, 262] width 0 height 0
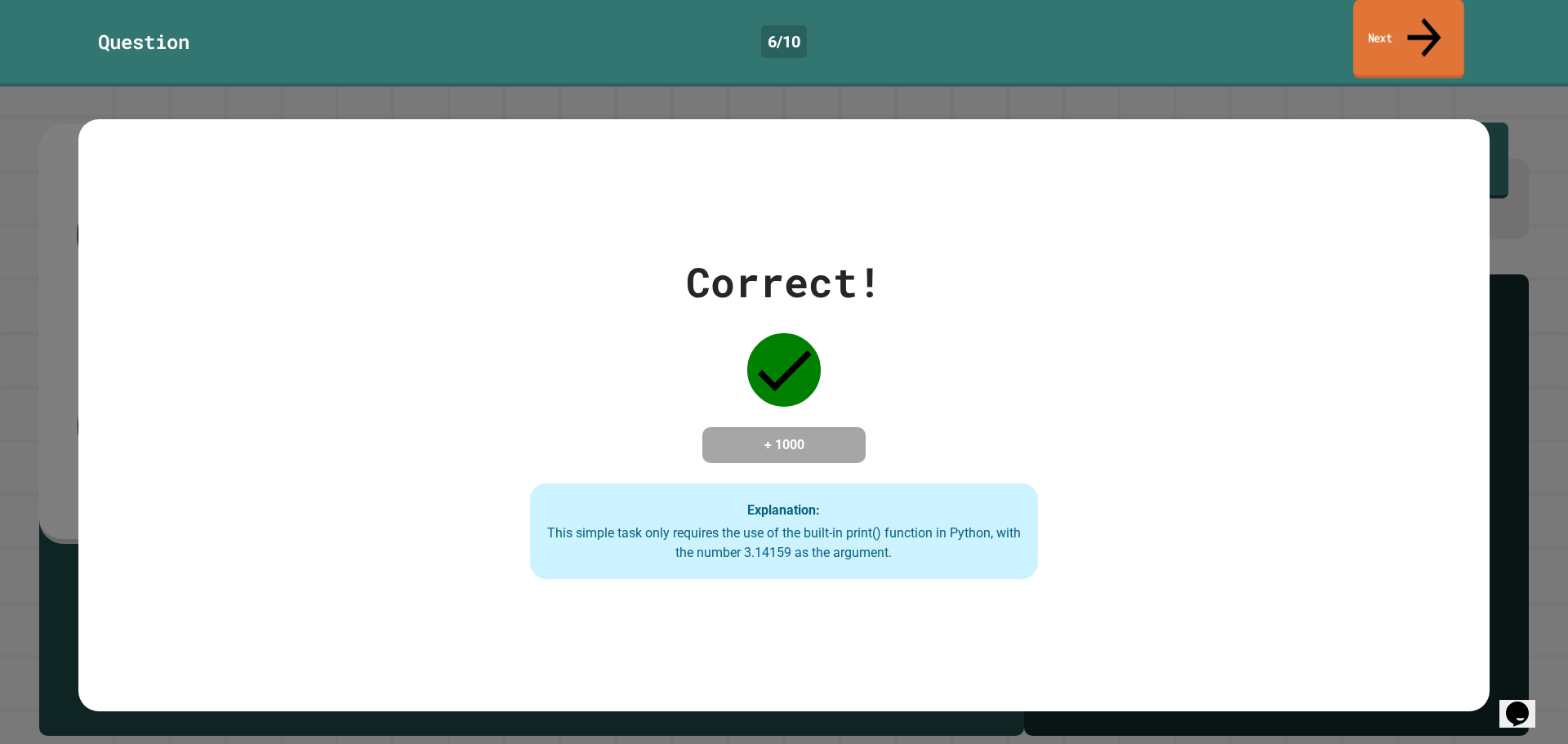
click at [1368, 10] on link "Next" at bounding box center [1409, 39] width 111 height 79
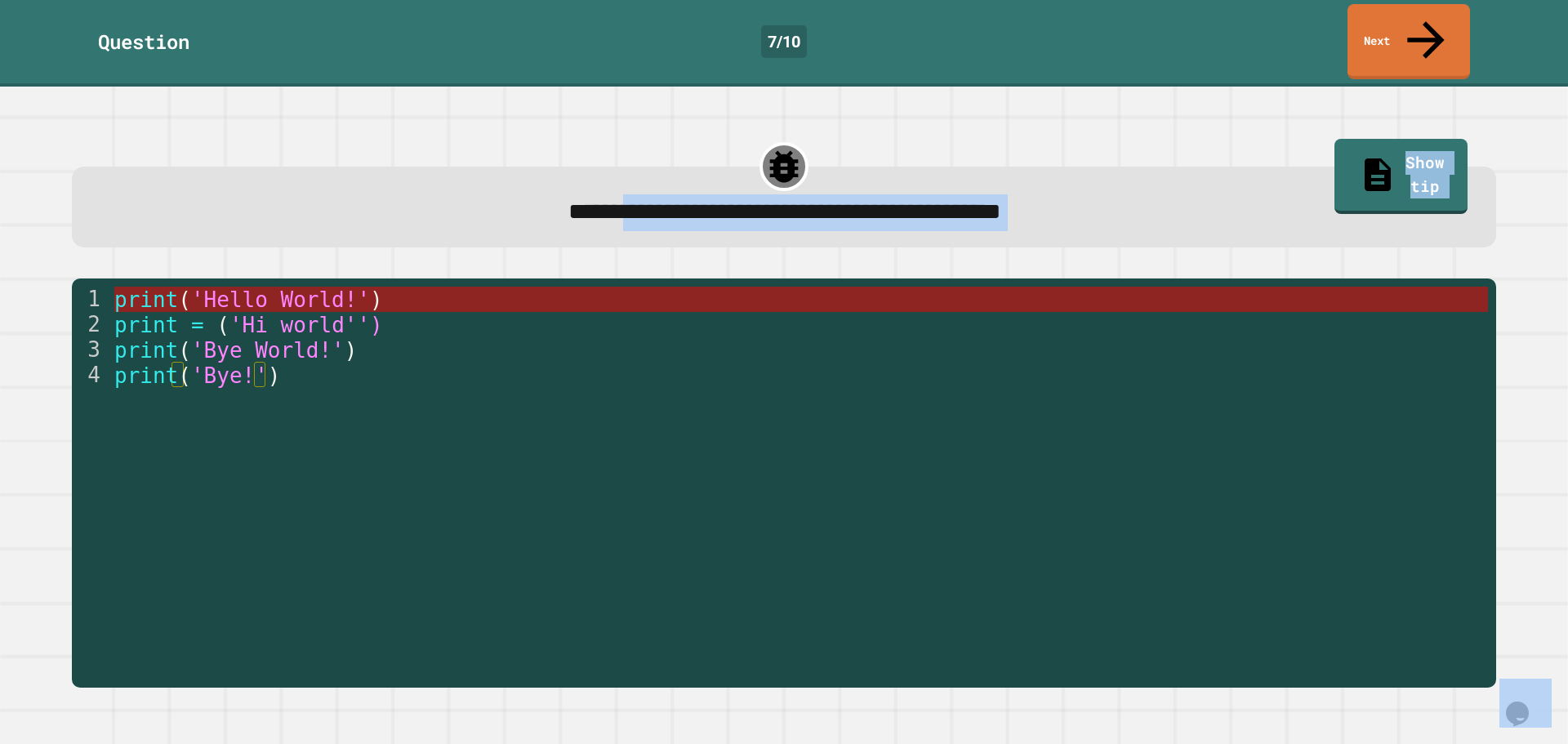
drag, startPoint x: 523, startPoint y: 170, endPoint x: 1104, endPoint y: 275, distance: 590.4
click at [1099, 275] on div "**********" at bounding box center [784, 411] width 1505 height 585
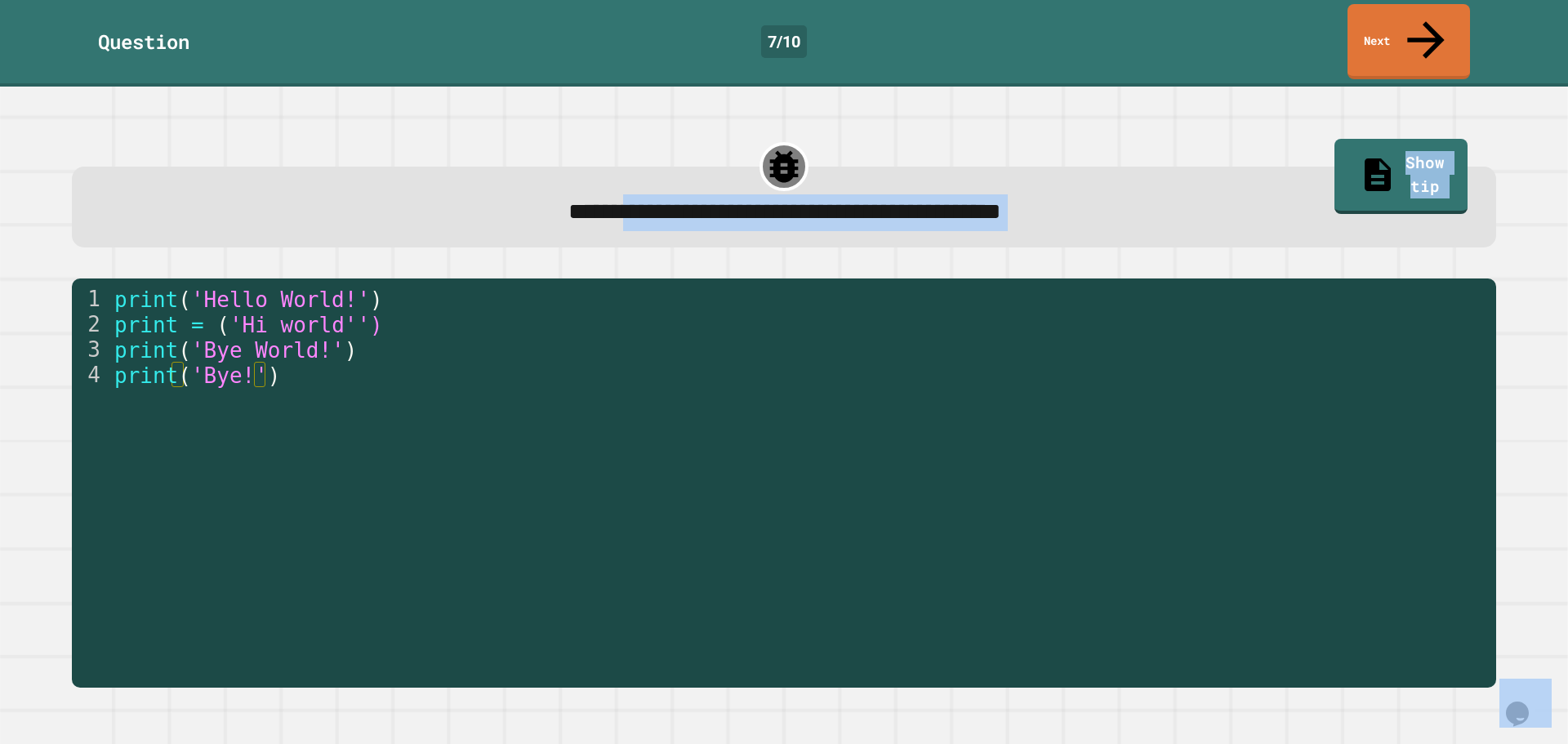
click at [1155, 195] on div "**********" at bounding box center [784, 213] width 1367 height 36
click at [1130, 134] on div "**********" at bounding box center [784, 190] width 1425 height 113
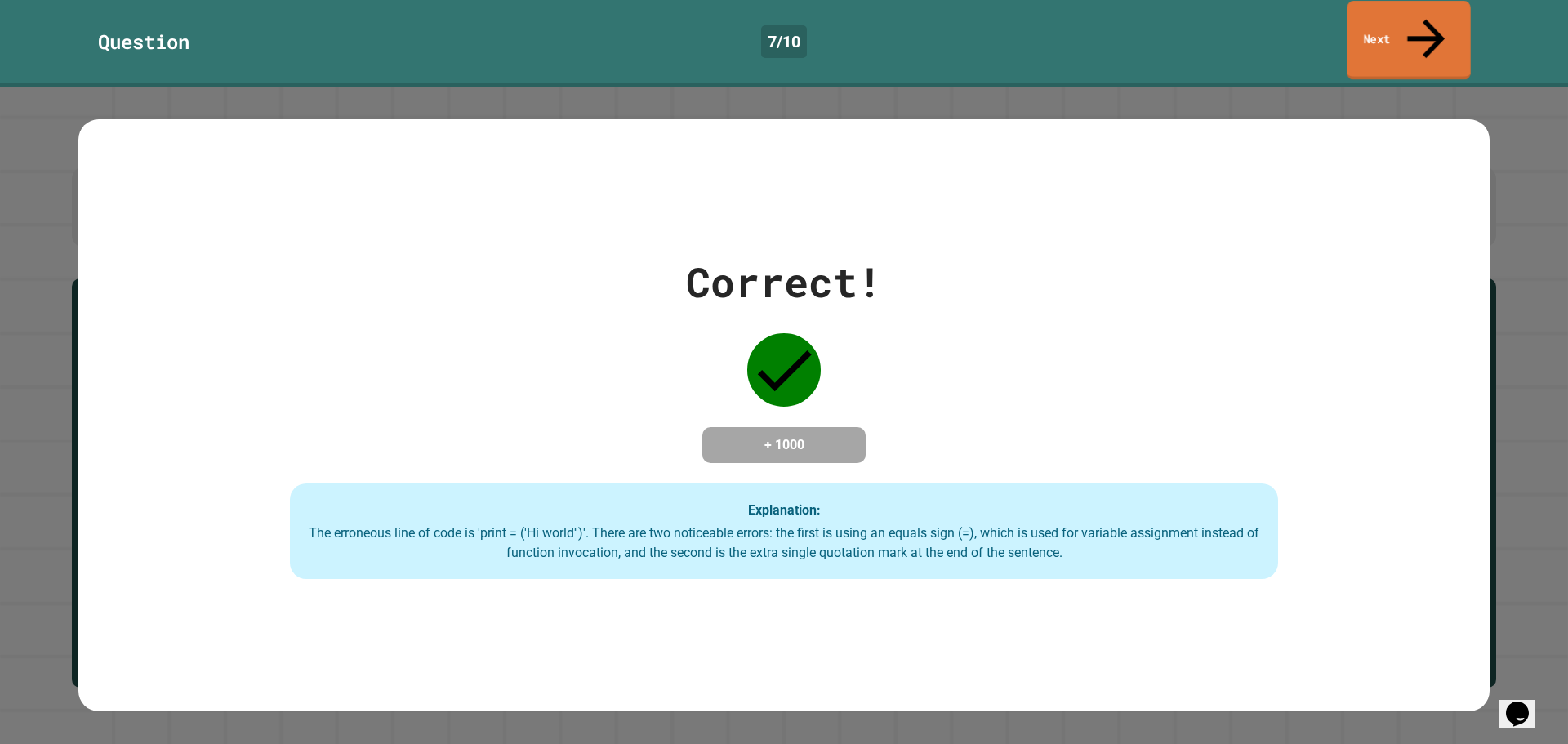
click at [1436, 18] on link "Next" at bounding box center [1409, 40] width 123 height 79
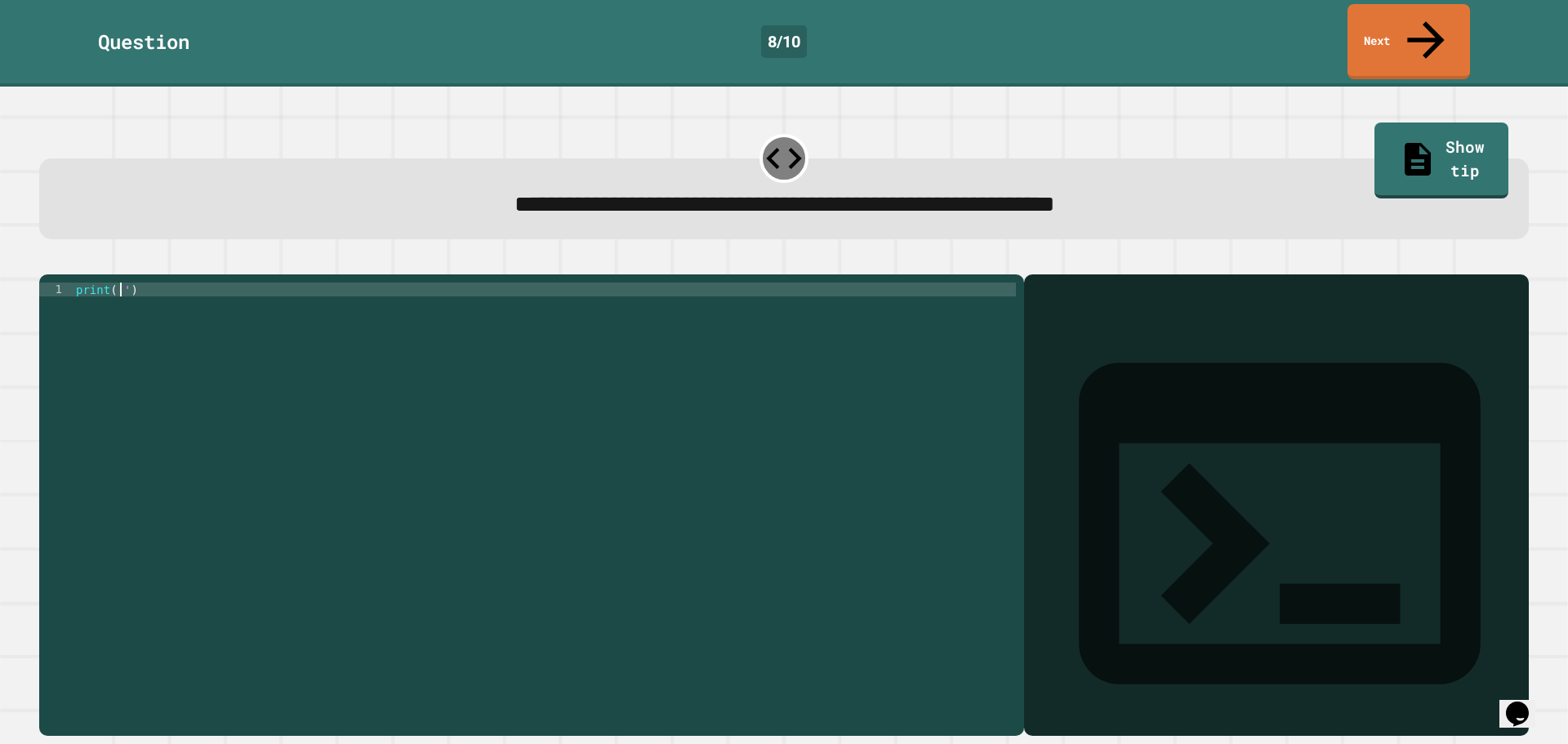
click at [119, 283] on div "print ( '' )" at bounding box center [544, 505] width 943 height 444
click at [47, 262] on icon "button" at bounding box center [47, 262] width 0 height 0
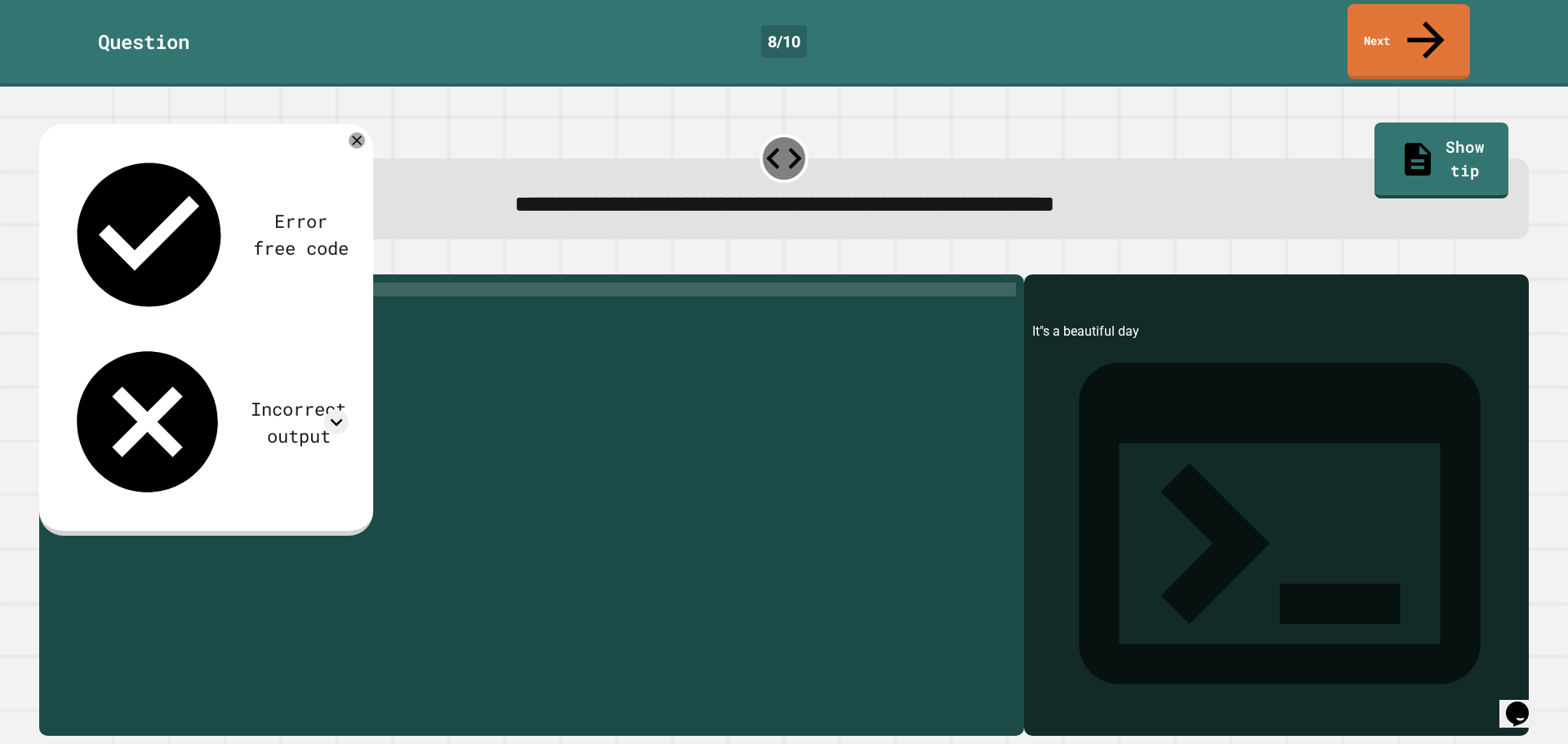
click at [131, 283] on div "print ( 'It"s a beautiful day' )" at bounding box center [544, 505] width 943 height 444
click at [134, 283] on div "print ( 'It"s a beautiful day' )" at bounding box center [544, 505] width 943 height 444
click at [139, 283] on div "print ( 'It"s a beautiful day' )" at bounding box center [544, 505] width 943 height 444
click at [63, 266] on icon "button" at bounding box center [59, 271] width 9 height 12
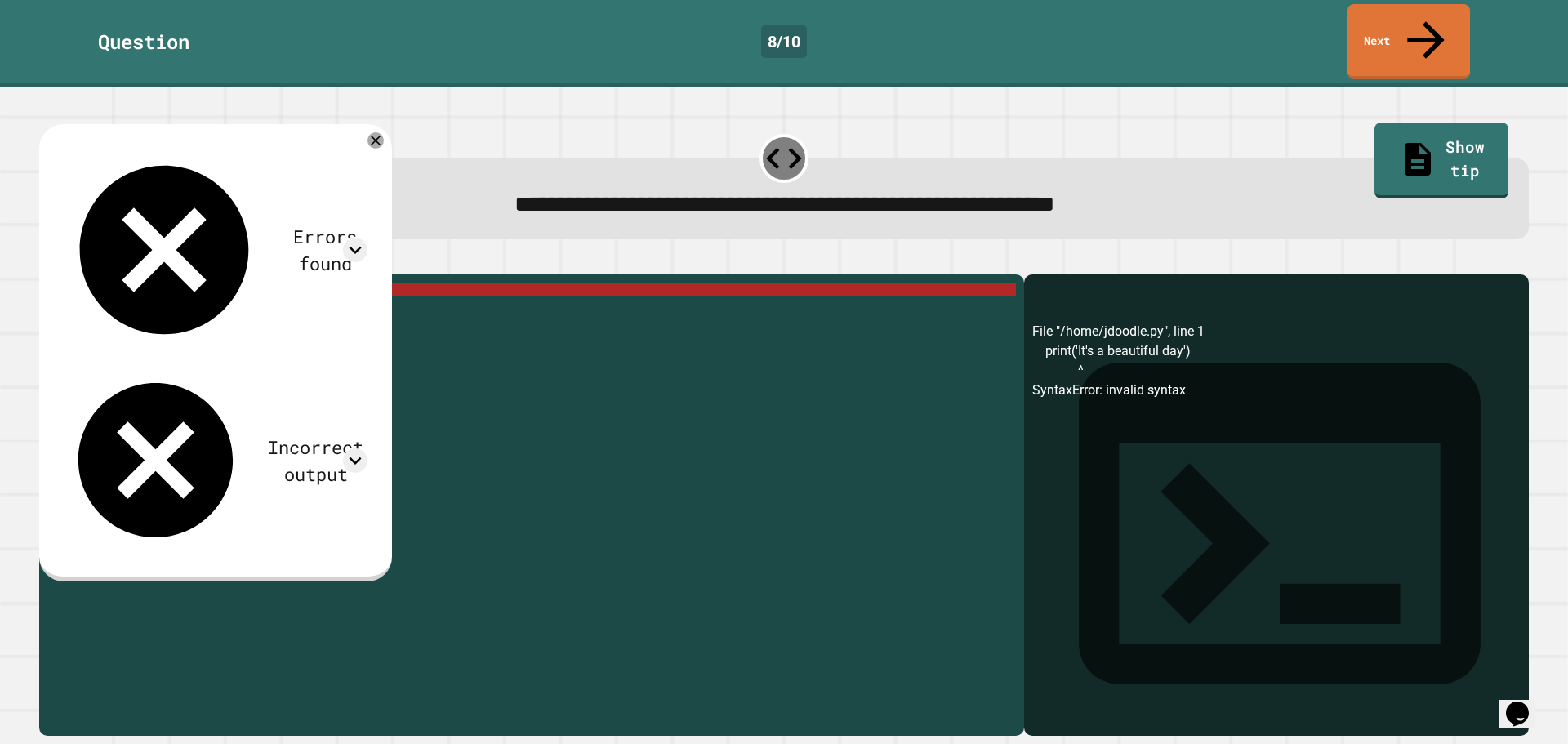
click at [47, 262] on icon "button" at bounding box center [47, 262] width 0 height 0
click at [135, 259] on div at bounding box center [784, 265] width 1489 height 20
click at [135, 283] on div "print ( 'It' s a beautiful day ')" at bounding box center [544, 505] width 943 height 444
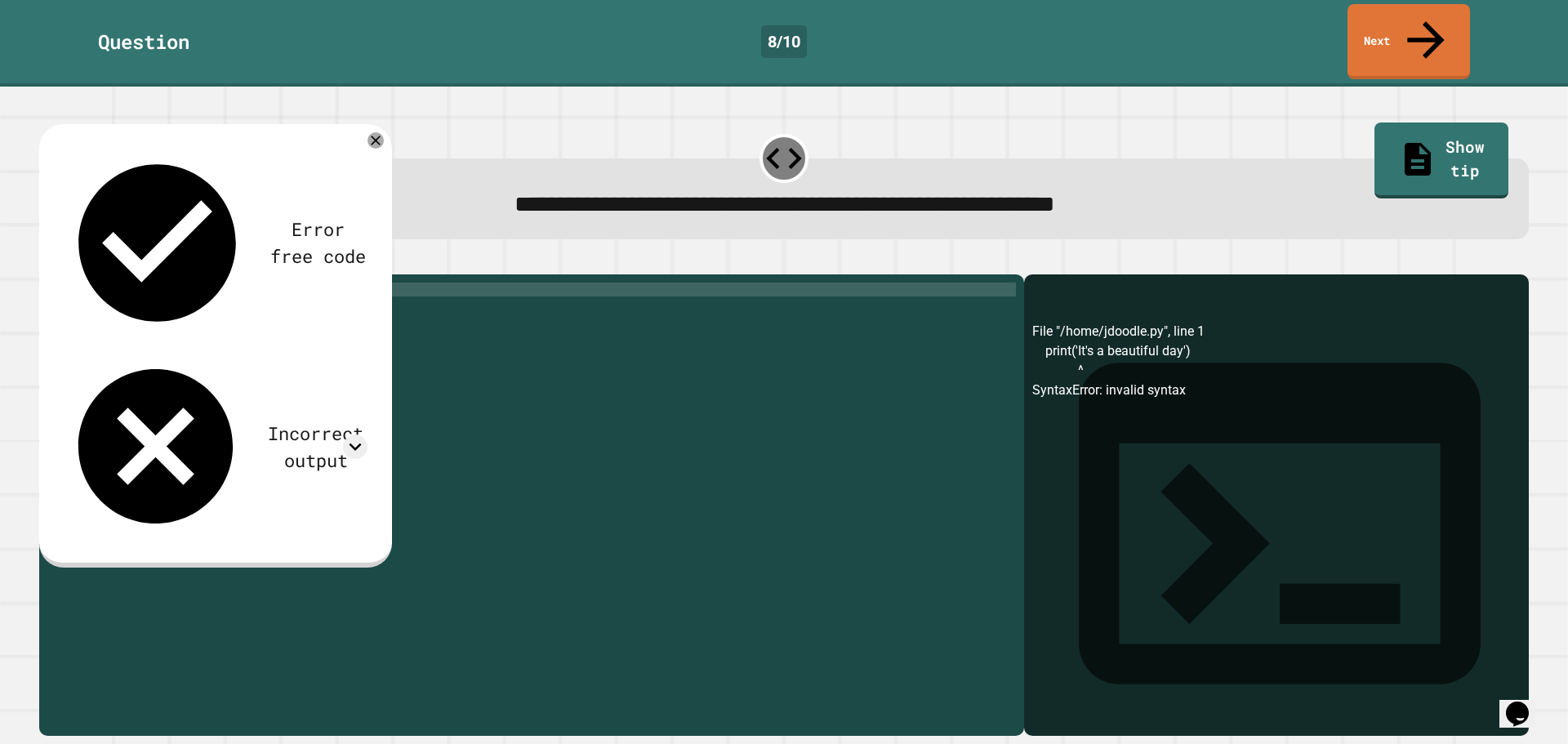
click at [47, 262] on icon "button" at bounding box center [47, 262] width 0 height 0
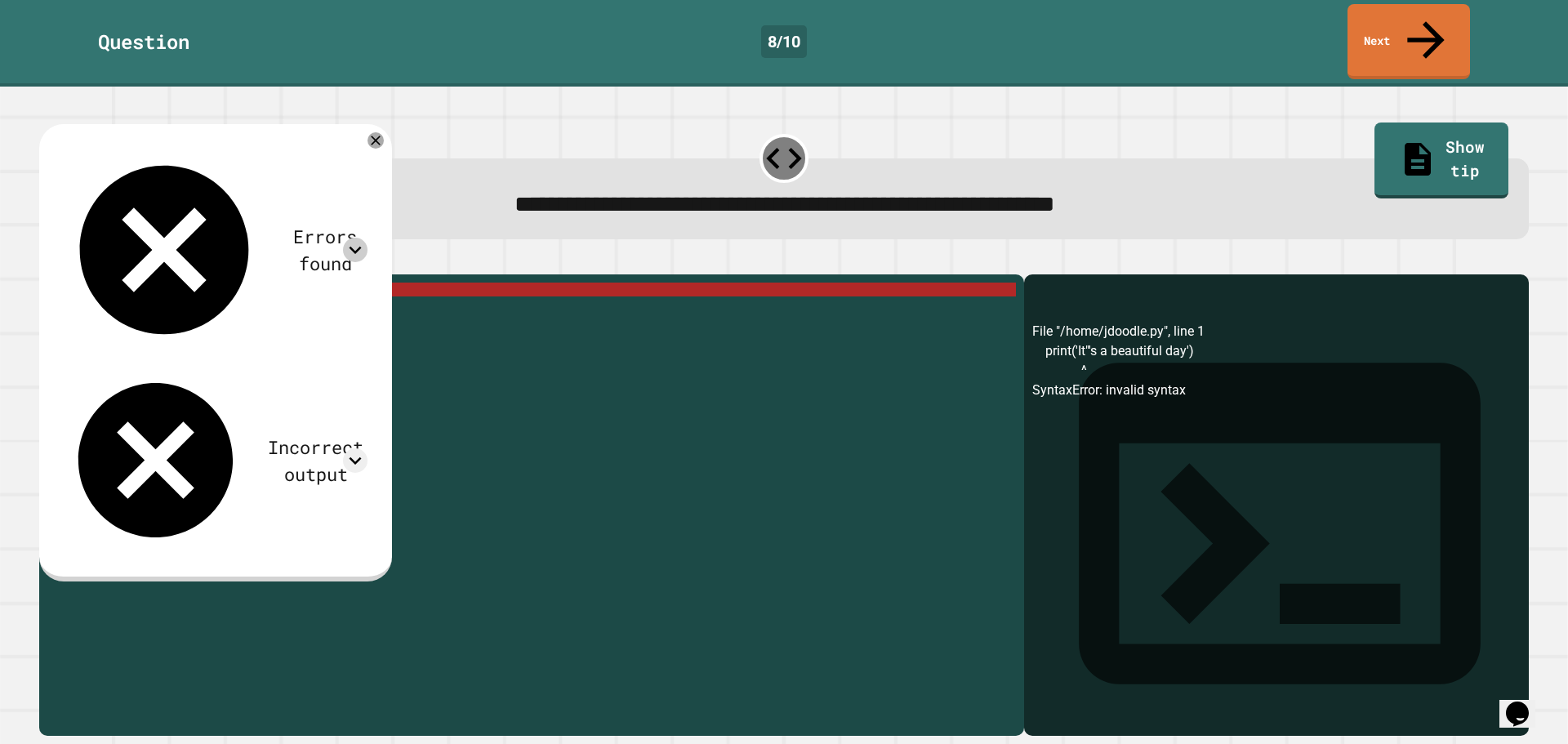
click at [368, 237] on div at bounding box center [355, 249] width 24 height 24
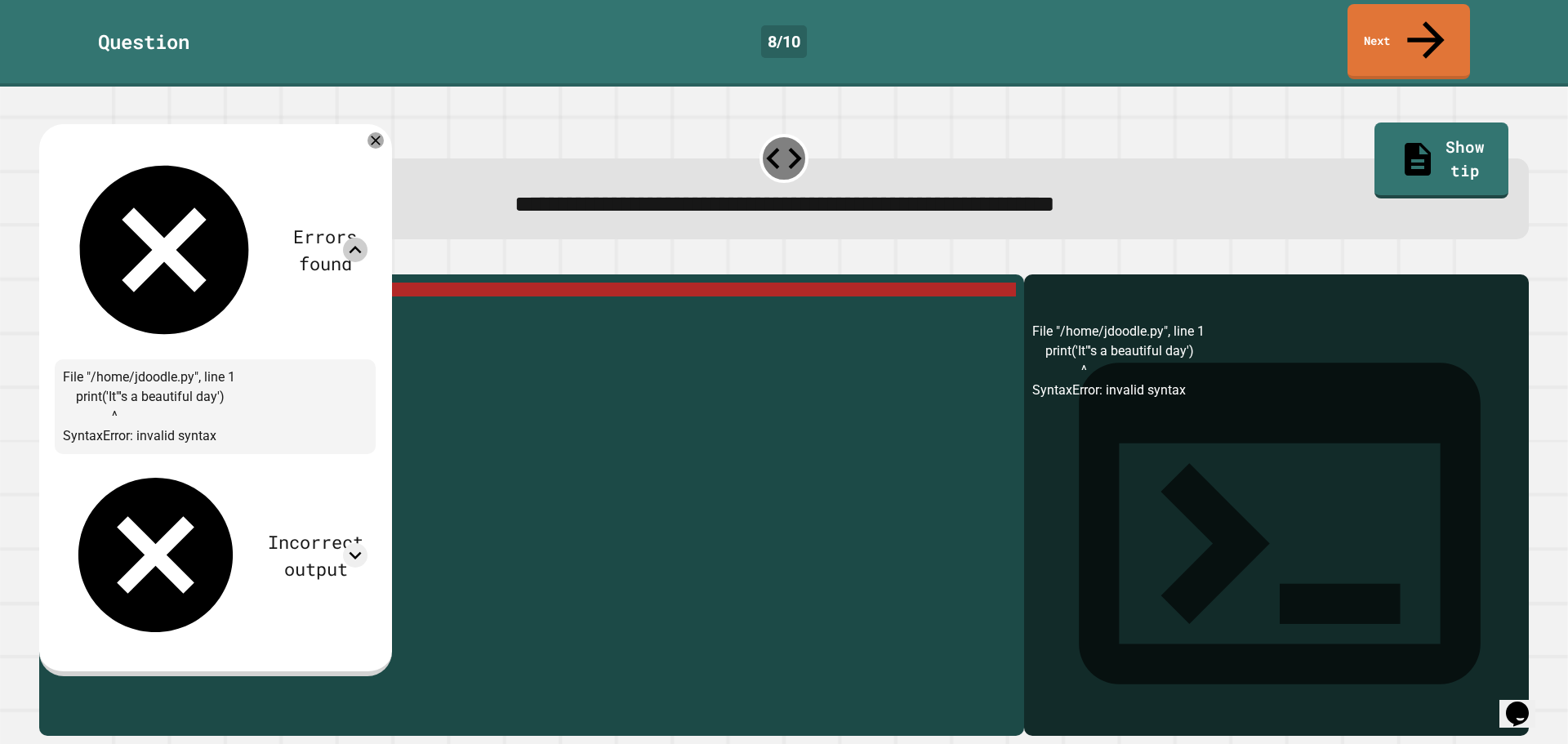
click at [368, 237] on icon at bounding box center [355, 249] width 24 height 24
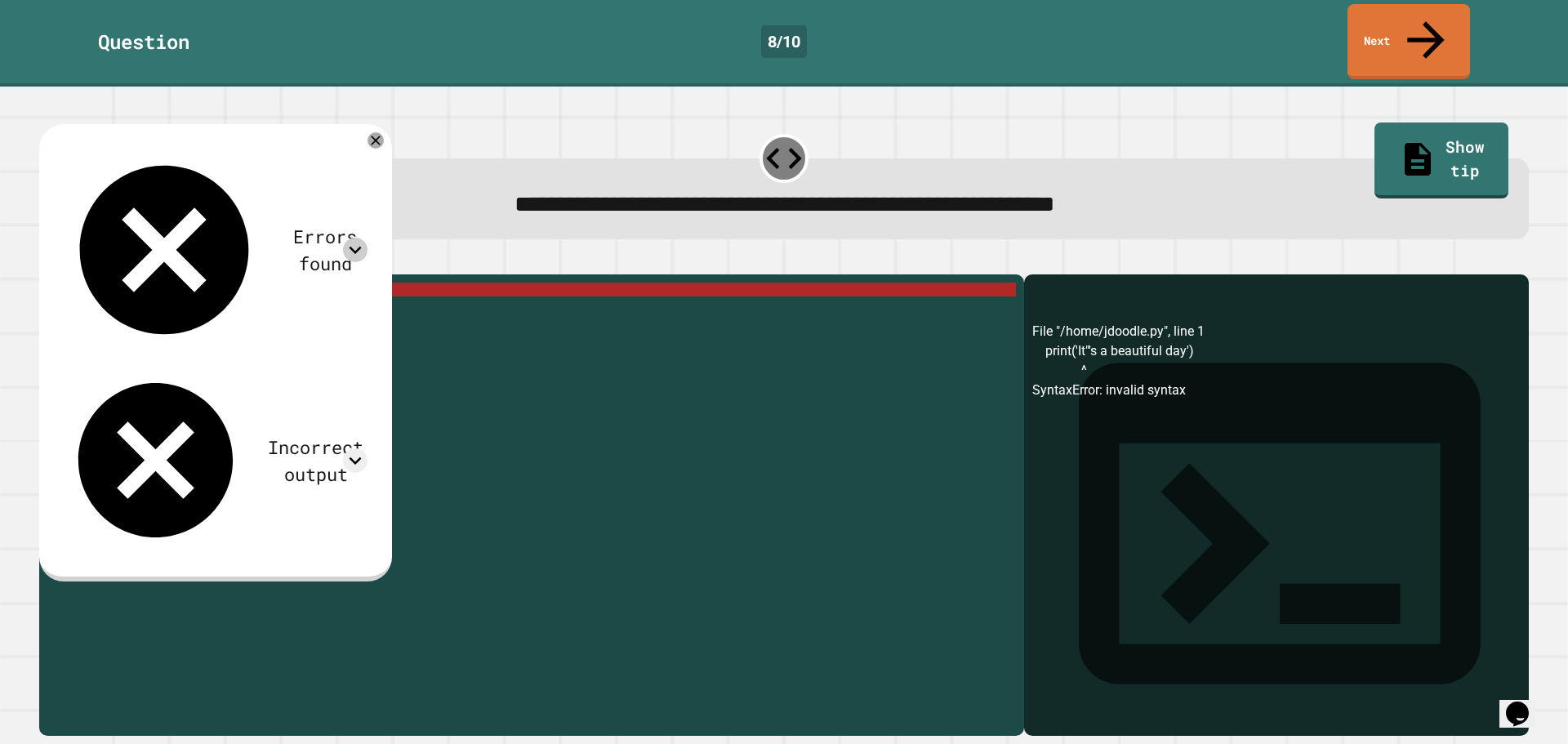
drag, startPoint x: 423, startPoint y: 298, endPoint x: 428, endPoint y: 321, distance: 23.5
click at [428, 321] on div "print ( 'It"' s a beautiful day ')" at bounding box center [544, 505] width 943 height 444
click at [145, 283] on div "print ( 'It"' s a beautiful day ')" at bounding box center [544, 505] width 943 height 444
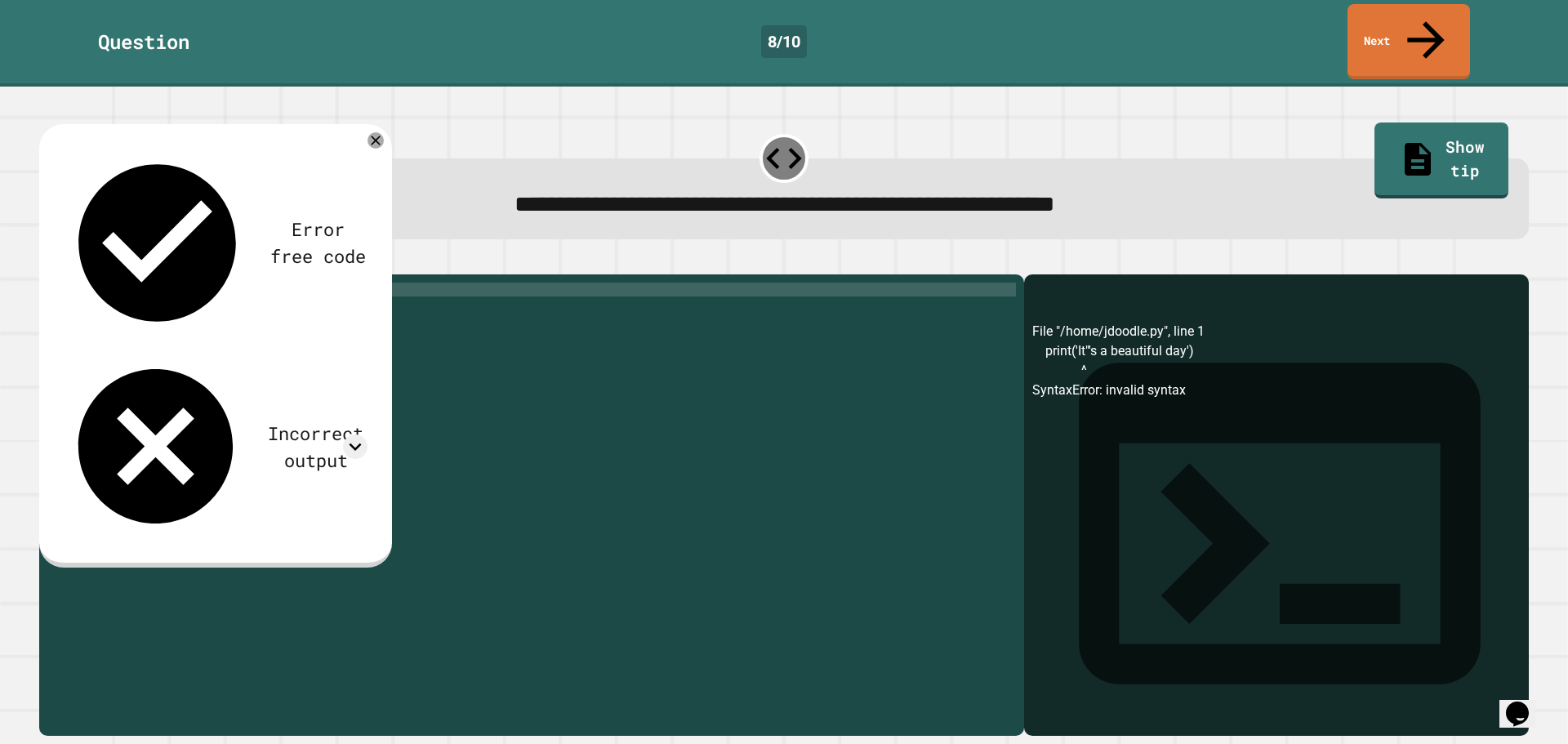
click at [62, 266] on icon "button" at bounding box center [59, 271] width 9 height 12
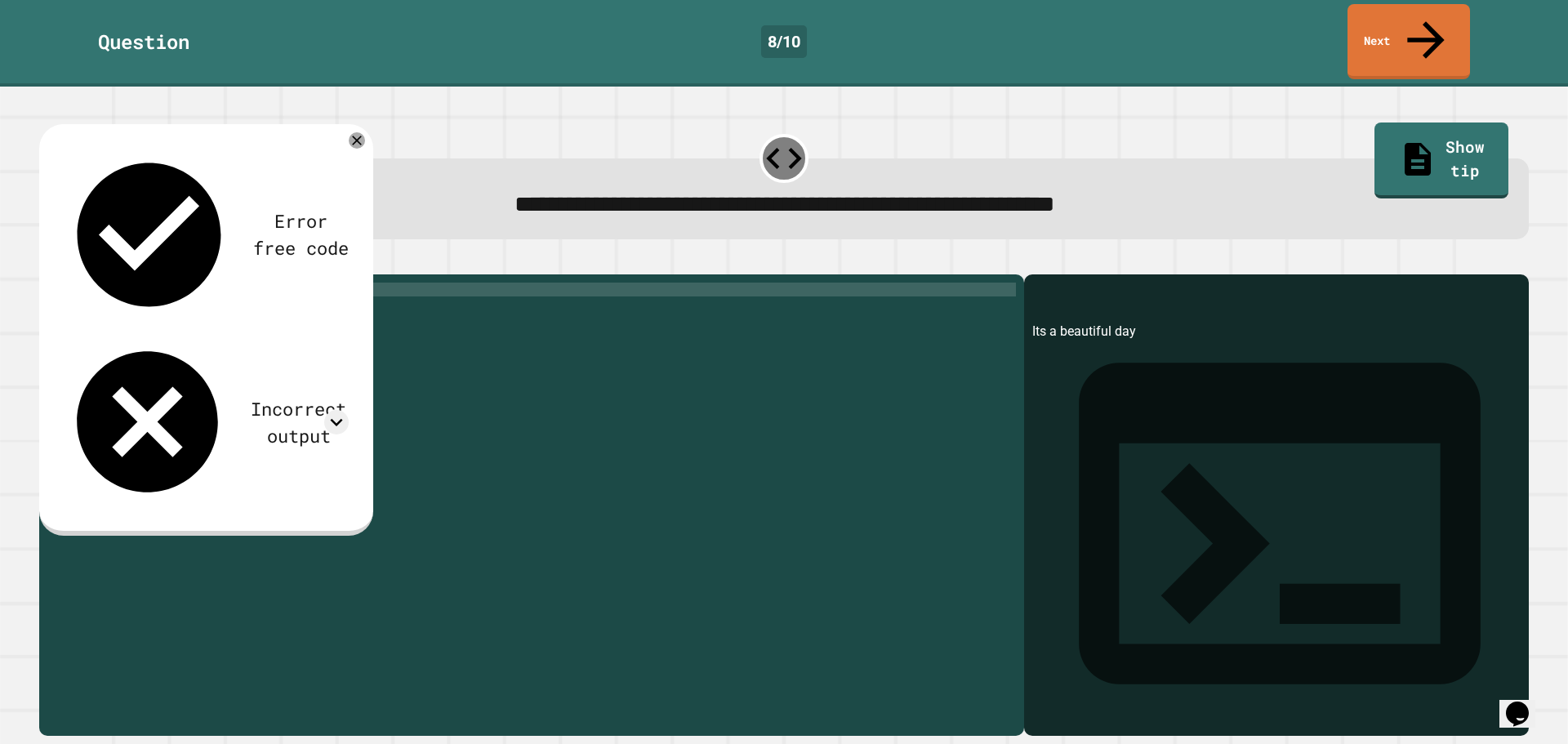
click at [237, 283] on div "print ( 'Its a beautiful day' )" at bounding box center [544, 505] width 943 height 444
click at [120, 283] on div "print ( 'Its a beautiful day ' )" at bounding box center [544, 505] width 943 height 444
click at [47, 262] on icon "button" at bounding box center [47, 262] width 0 height 0
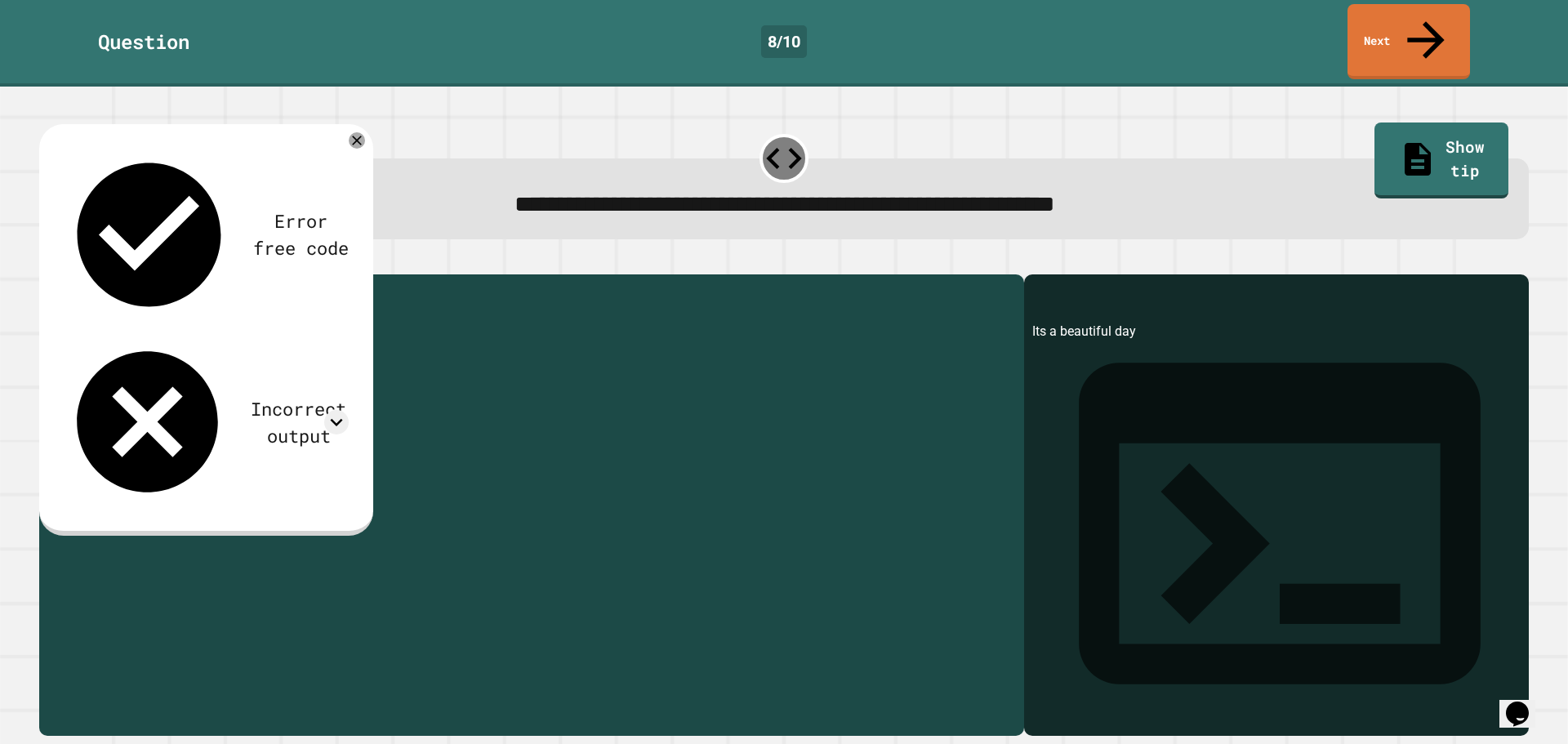
click at [256, 283] on div "print ( ' Its a beautiful day ' )" at bounding box center [544, 505] width 943 height 444
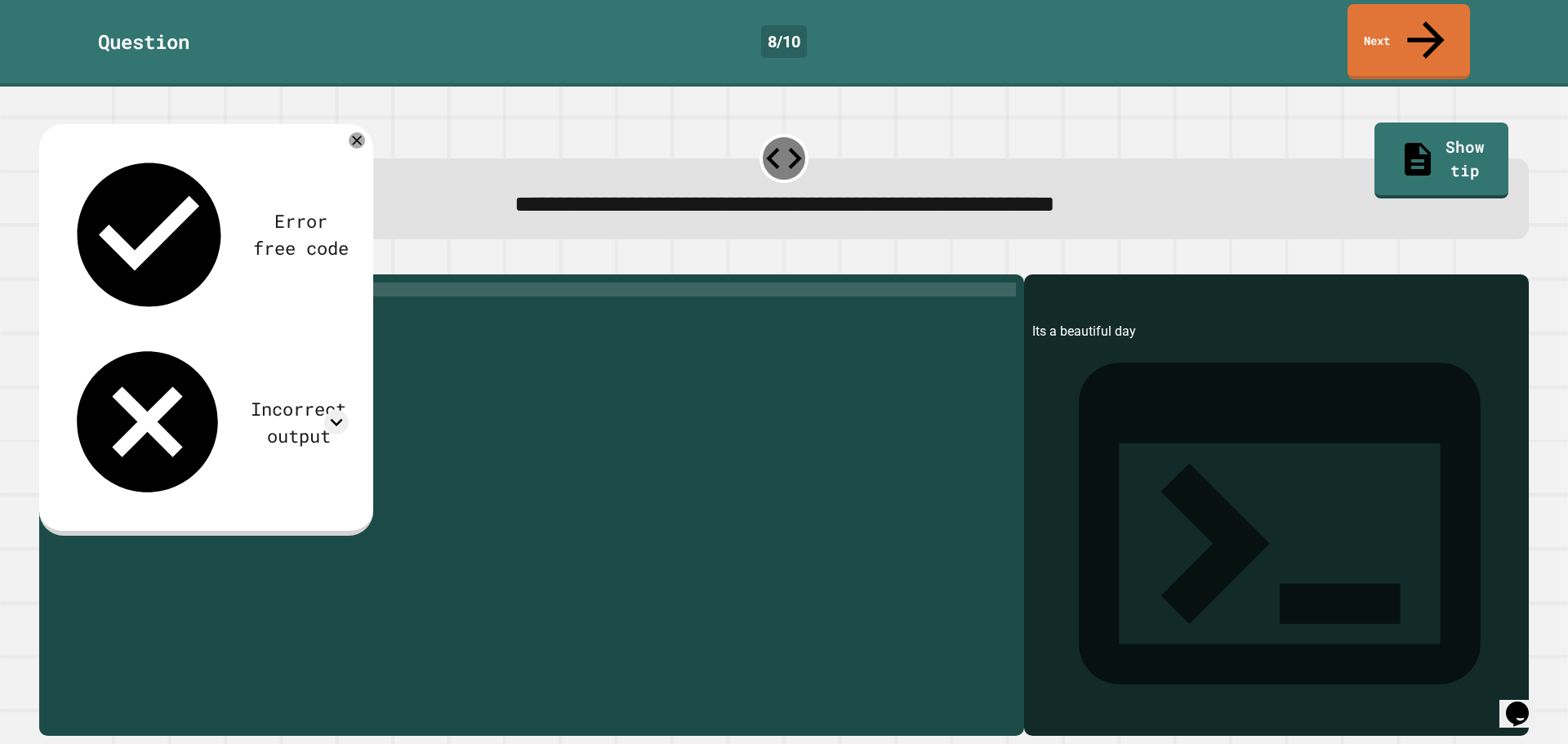
click at [254, 283] on div "print ( ' Its a beautiful day ' )" at bounding box center [544, 505] width 943 height 444
click at [47, 262] on icon "button" at bounding box center [47, 262] width 0 height 0
click at [61, 266] on icon "button" at bounding box center [59, 271] width 9 height 12
click at [1448, 128] on link "Show tip" at bounding box center [1441, 159] width 129 height 79
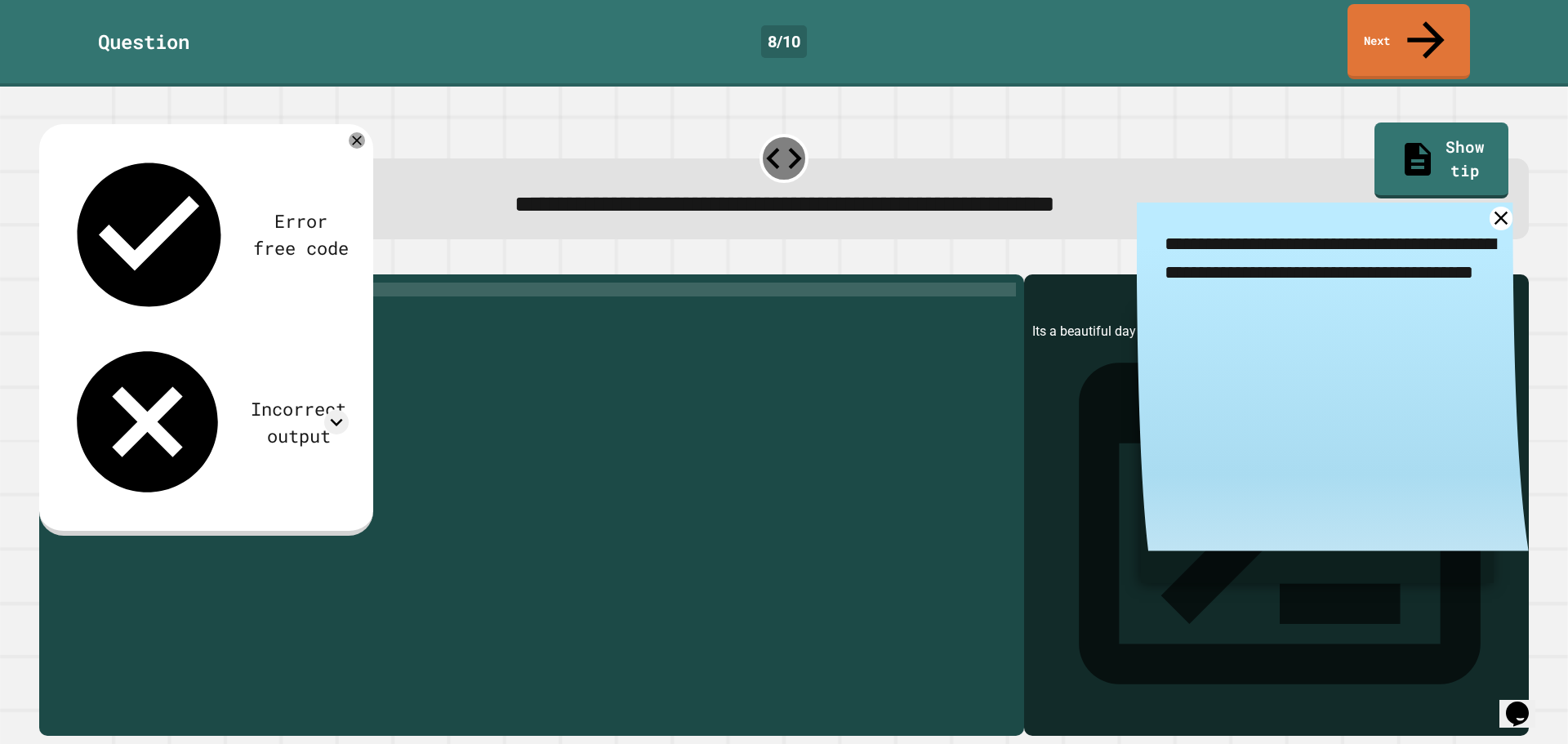
click at [138, 283] on div "print ( ' Its a beautiful day' )" at bounding box center [544, 505] width 943 height 444
click at [47, 262] on icon "button" at bounding box center [47, 262] width 0 height 0
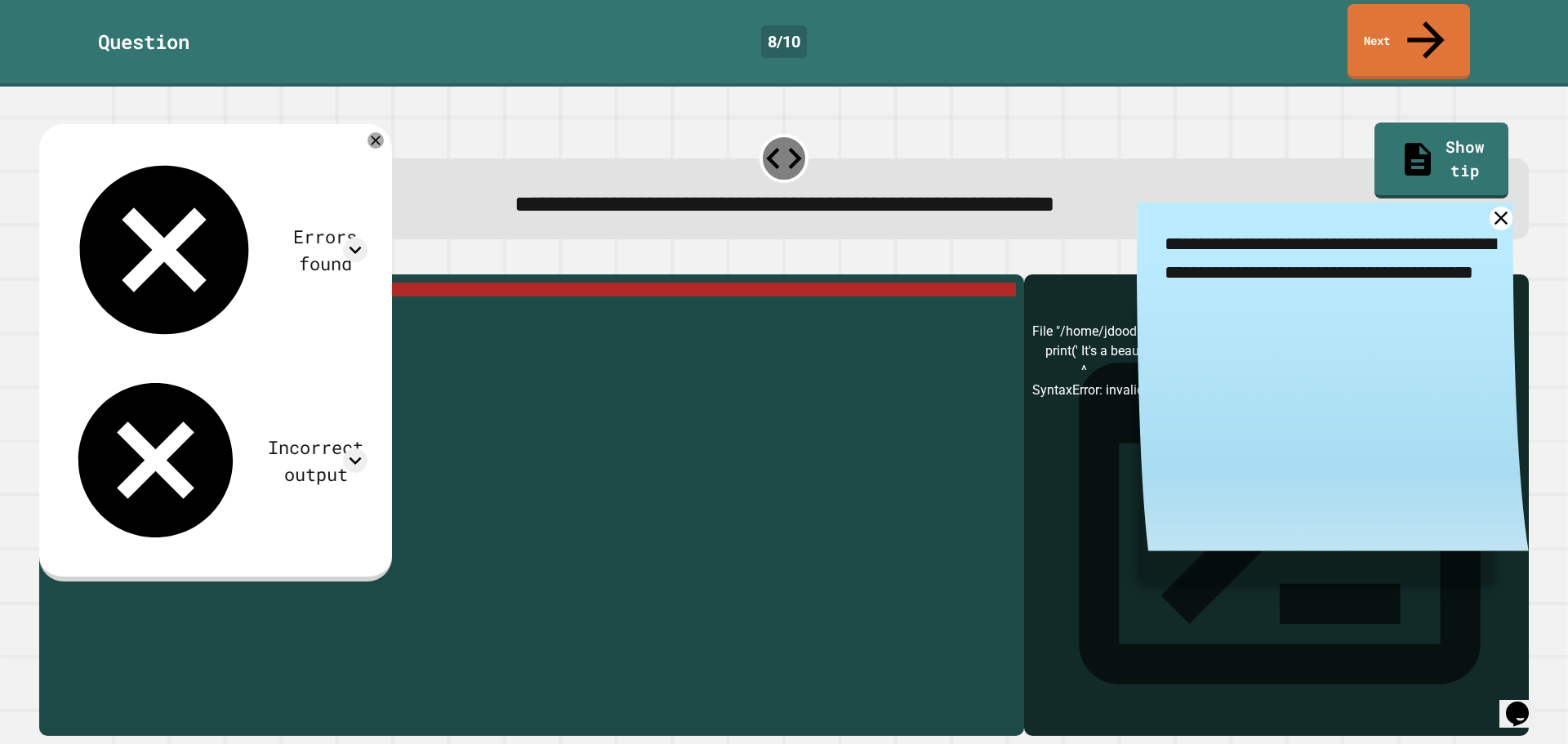
click at [145, 275] on div "**********" at bounding box center [531, 505] width 985 height 461
click at [137, 283] on div "print ( ' It' s a beautiful day ')" at bounding box center [544, 505] width 943 height 444
click at [142, 283] on div "print ( ' It' s a beautiful day ')" at bounding box center [544, 505] width 943 height 444
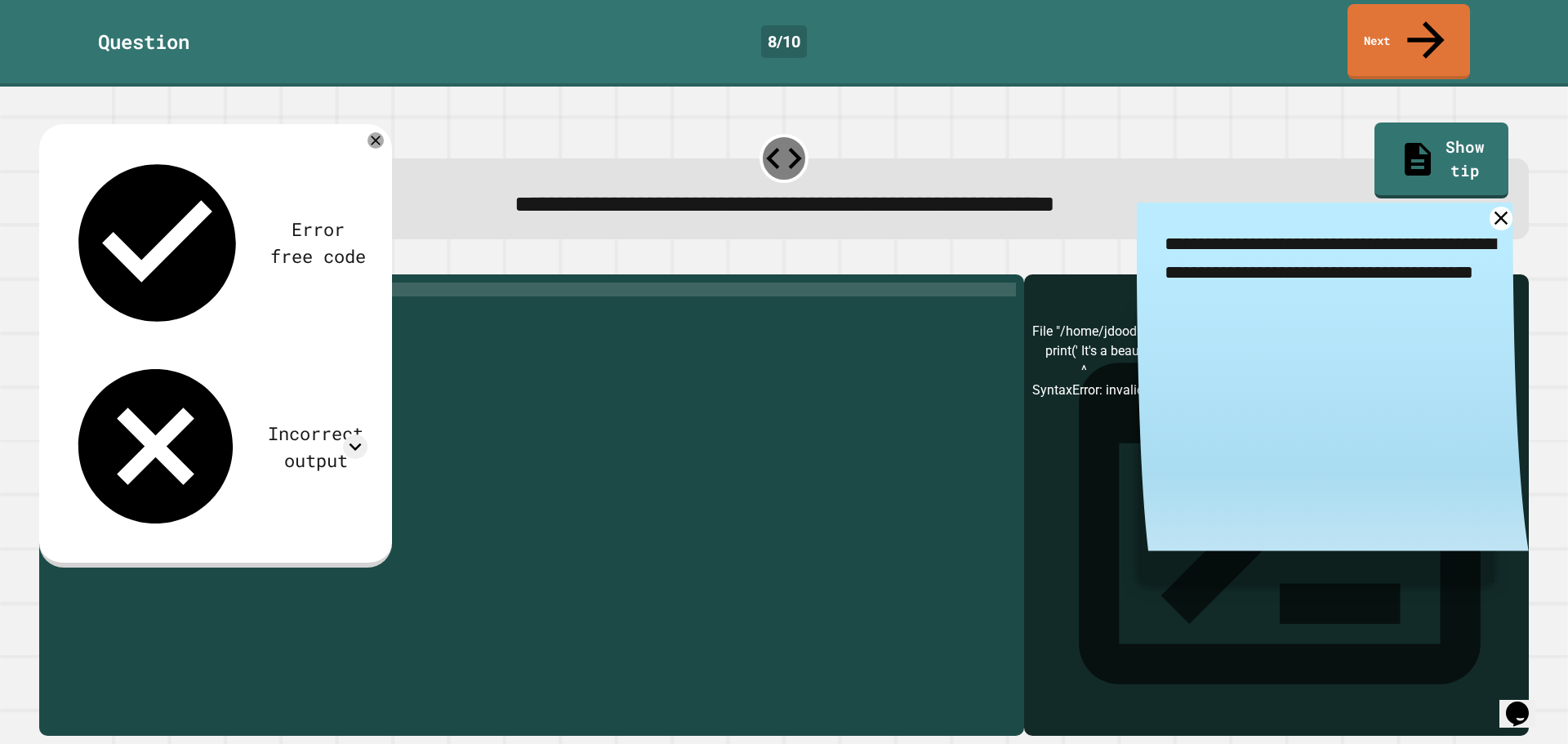
drag, startPoint x: 425, startPoint y: 349, endPoint x: 442, endPoint y: 609, distance: 260.6
click at [434, 478] on div "print ( ' Its a beautiful day' )" at bounding box center [544, 505] width 943 height 444
click at [1487, 204] on link at bounding box center [1502, 218] width 29 height 29
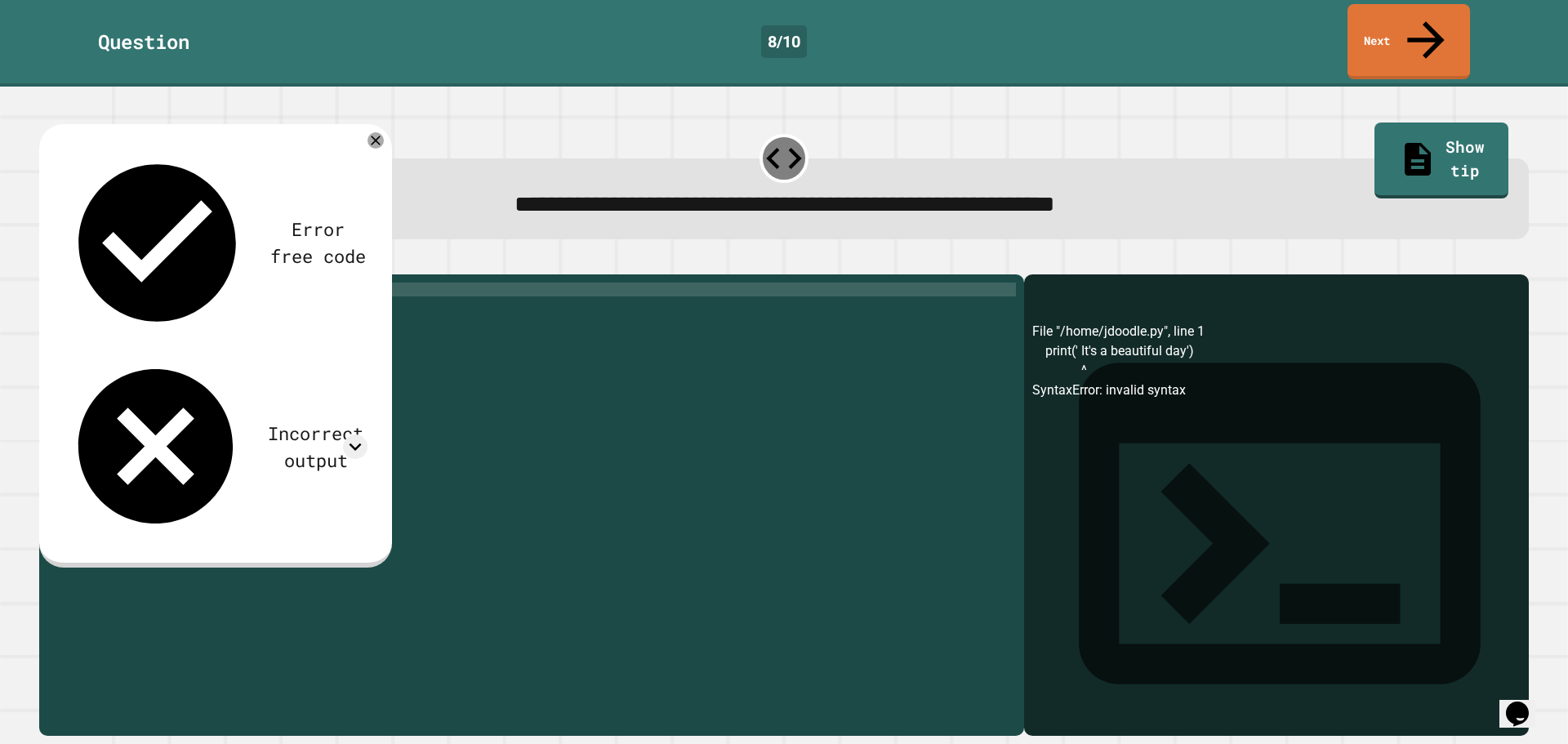
click at [251, 283] on div "print ( ' Its a beautiful day' )" at bounding box center [544, 505] width 943 height 444
click at [124, 283] on div "print ( ' Its a beautiful day")" at bounding box center [544, 505] width 943 height 444
click at [63, 266] on icon "button" at bounding box center [59, 271] width 9 height 12
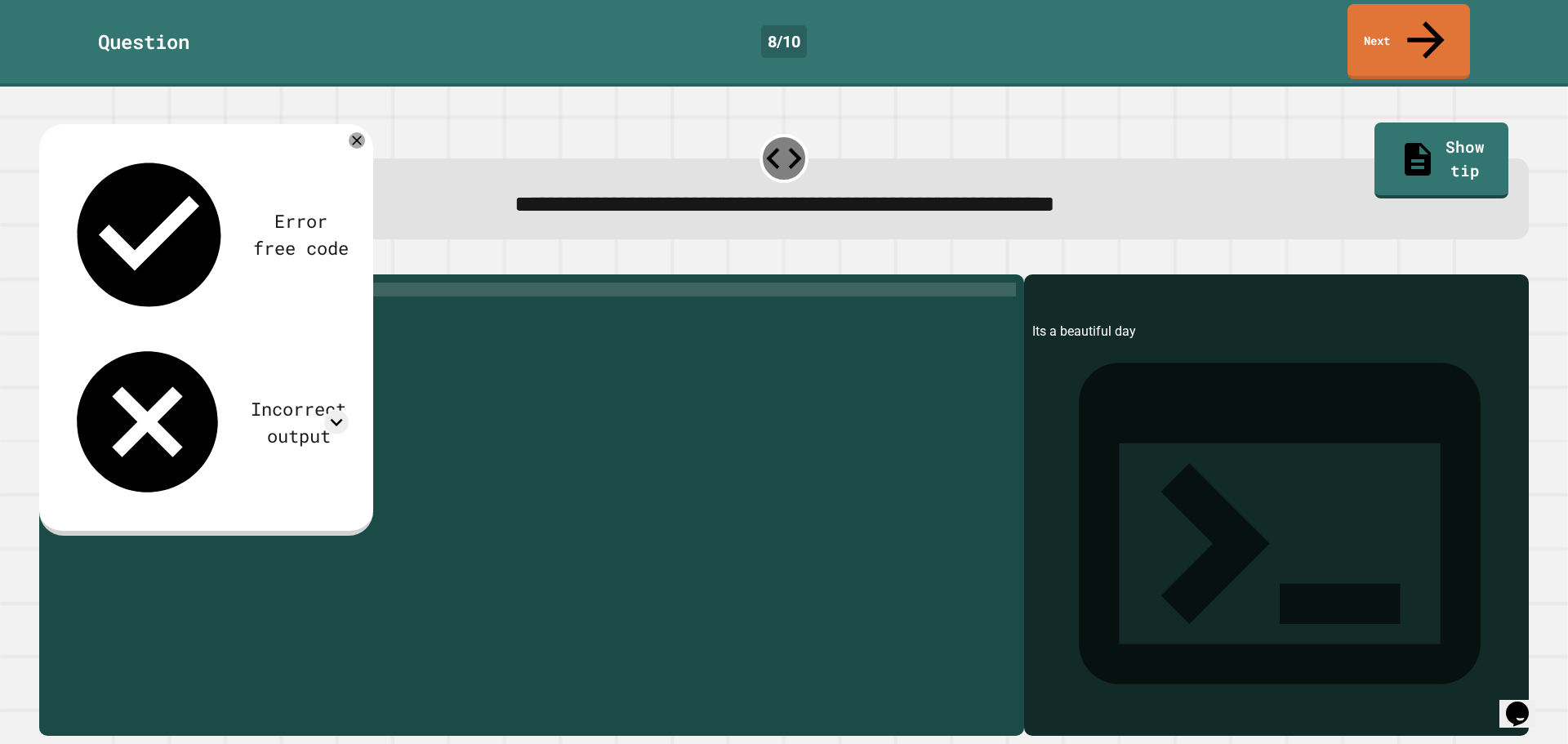
click at [130, 283] on div "print ( "Its a beautiful day" )" at bounding box center [544, 505] width 943 height 444
type textarea "**********"
click at [47, 262] on icon "button" at bounding box center [47, 262] width 0 height 0
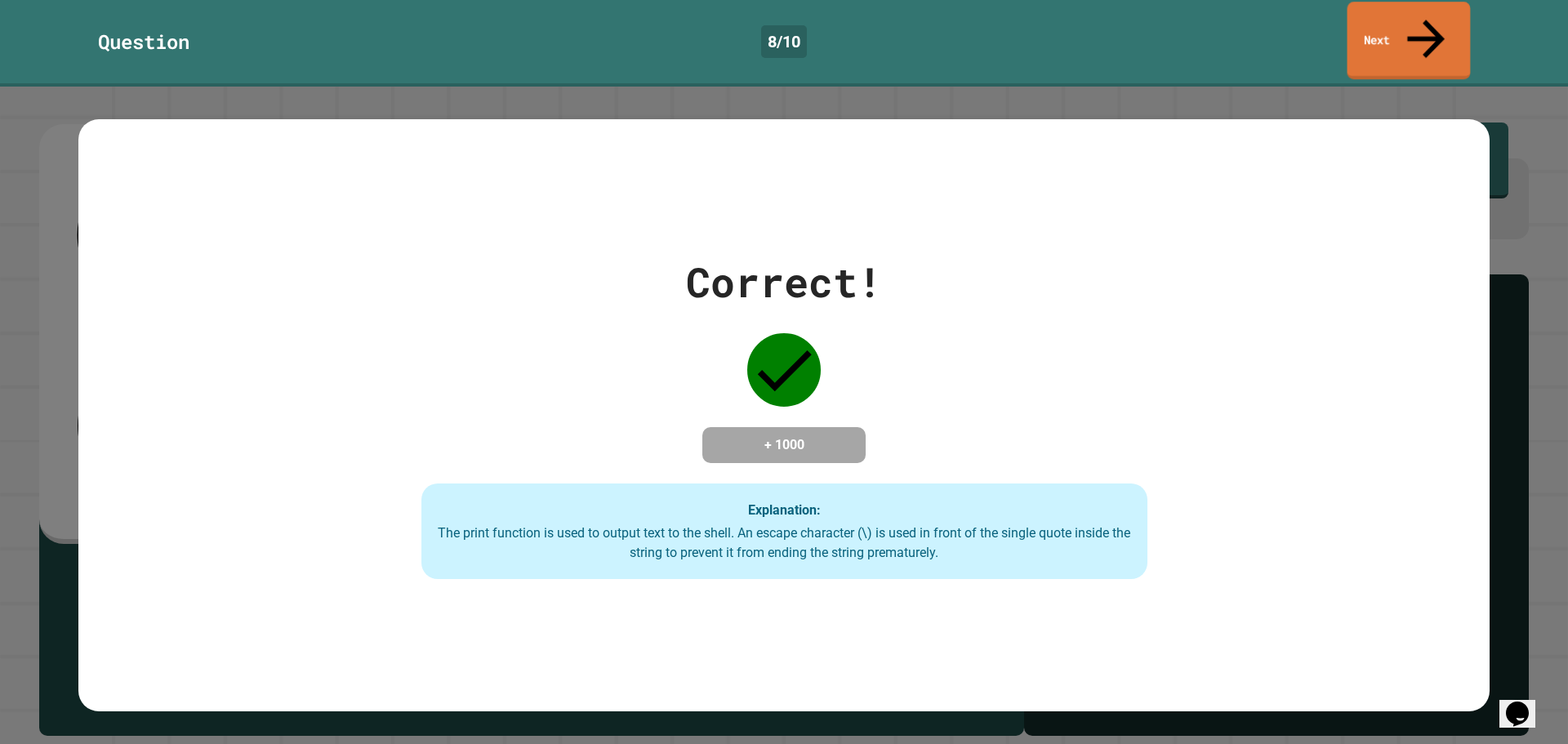
click at [1436, 16] on link "Next" at bounding box center [1409, 41] width 123 height 78
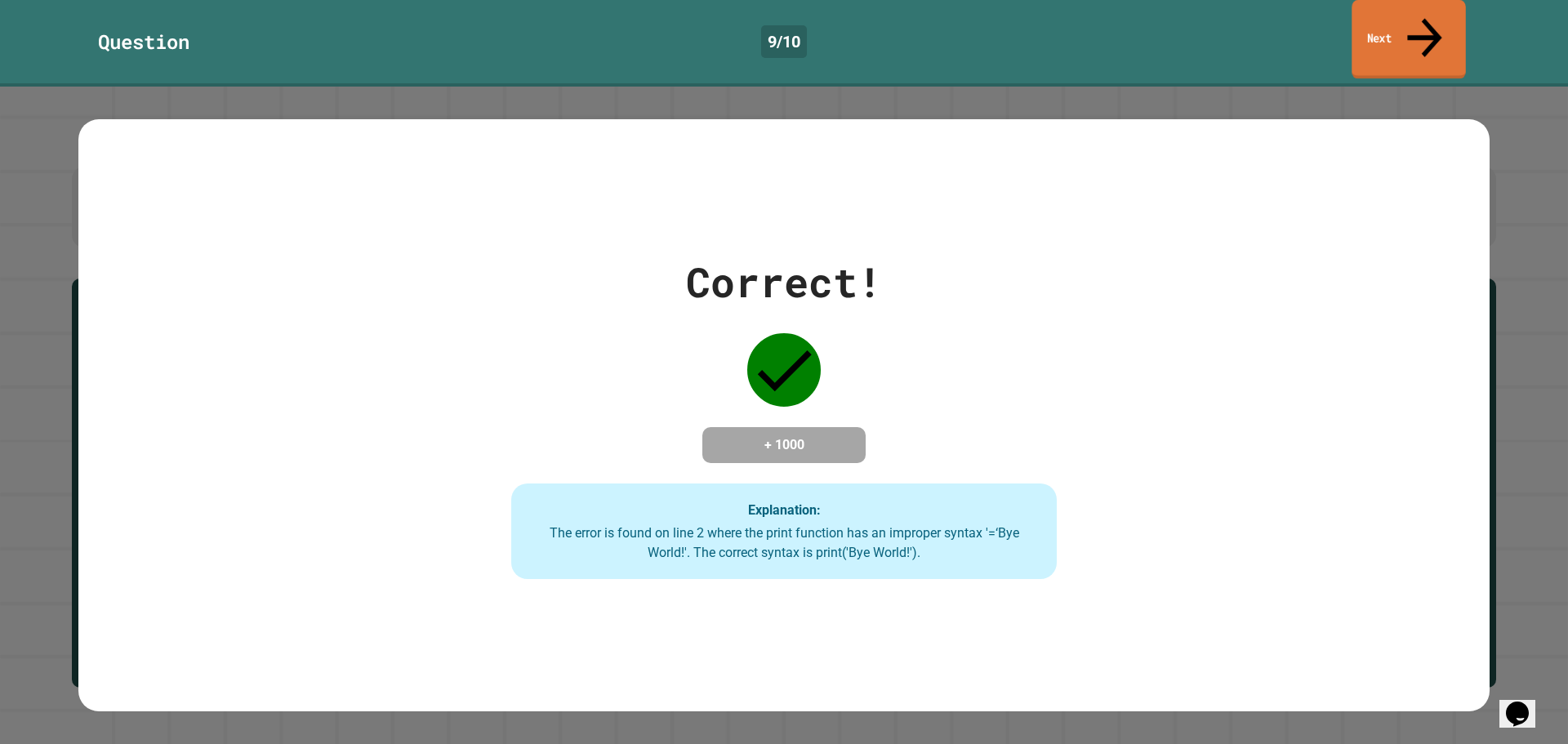
click at [1448, 32] on link "Next" at bounding box center [1408, 39] width 113 height 79
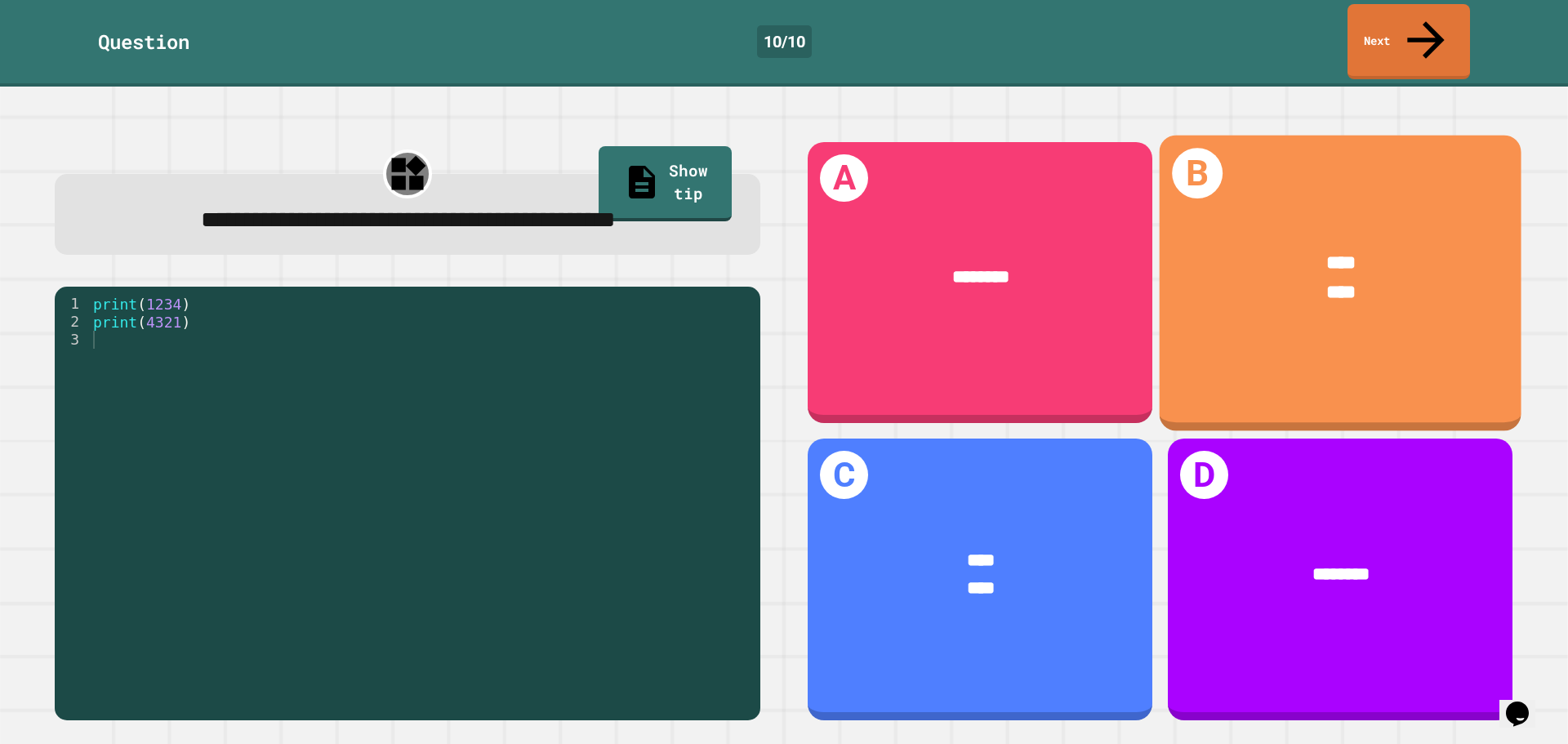
click at [1262, 291] on div "**** ****" at bounding box center [1340, 278] width 361 height 134
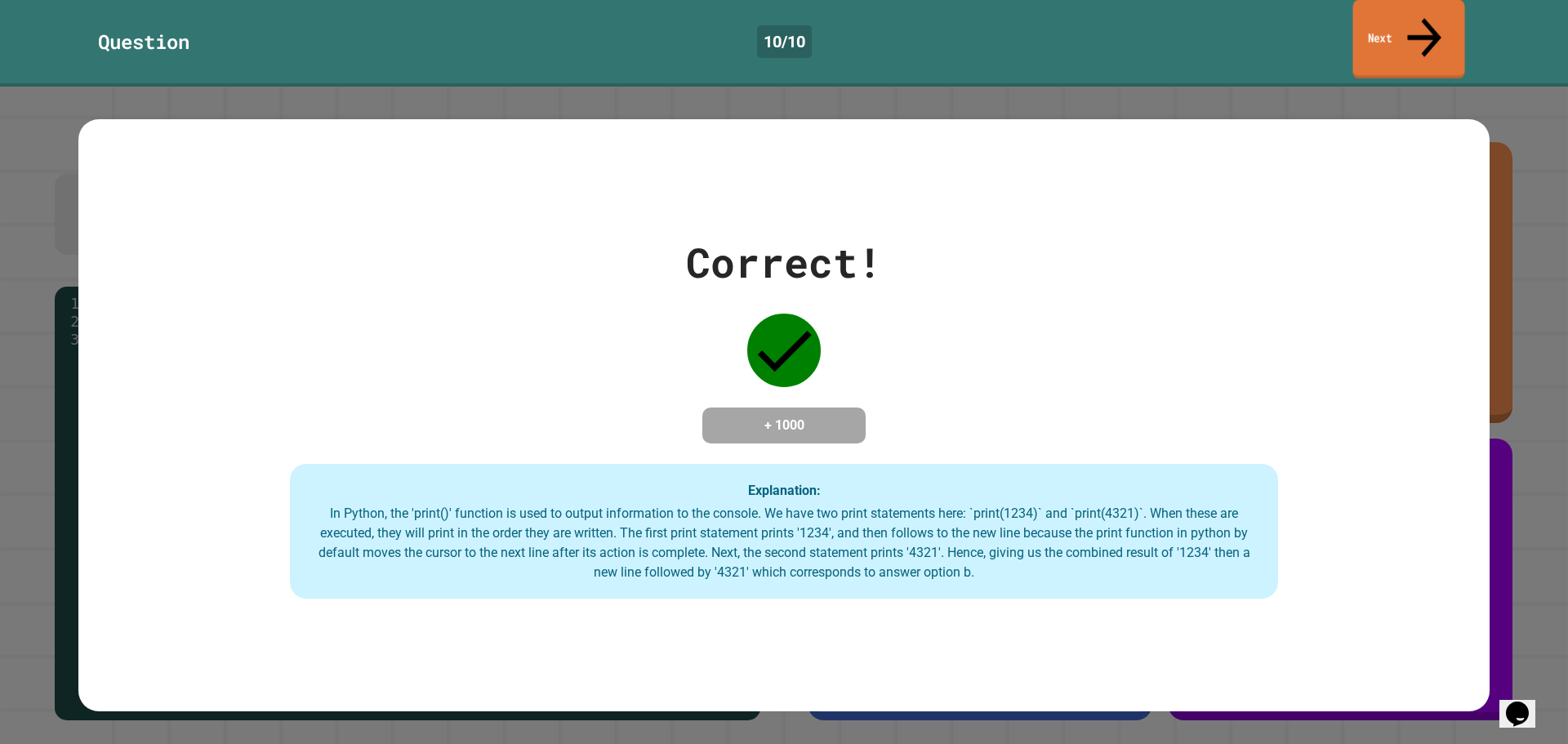
click at [1429, 18] on icon at bounding box center [1424, 37] width 51 height 58
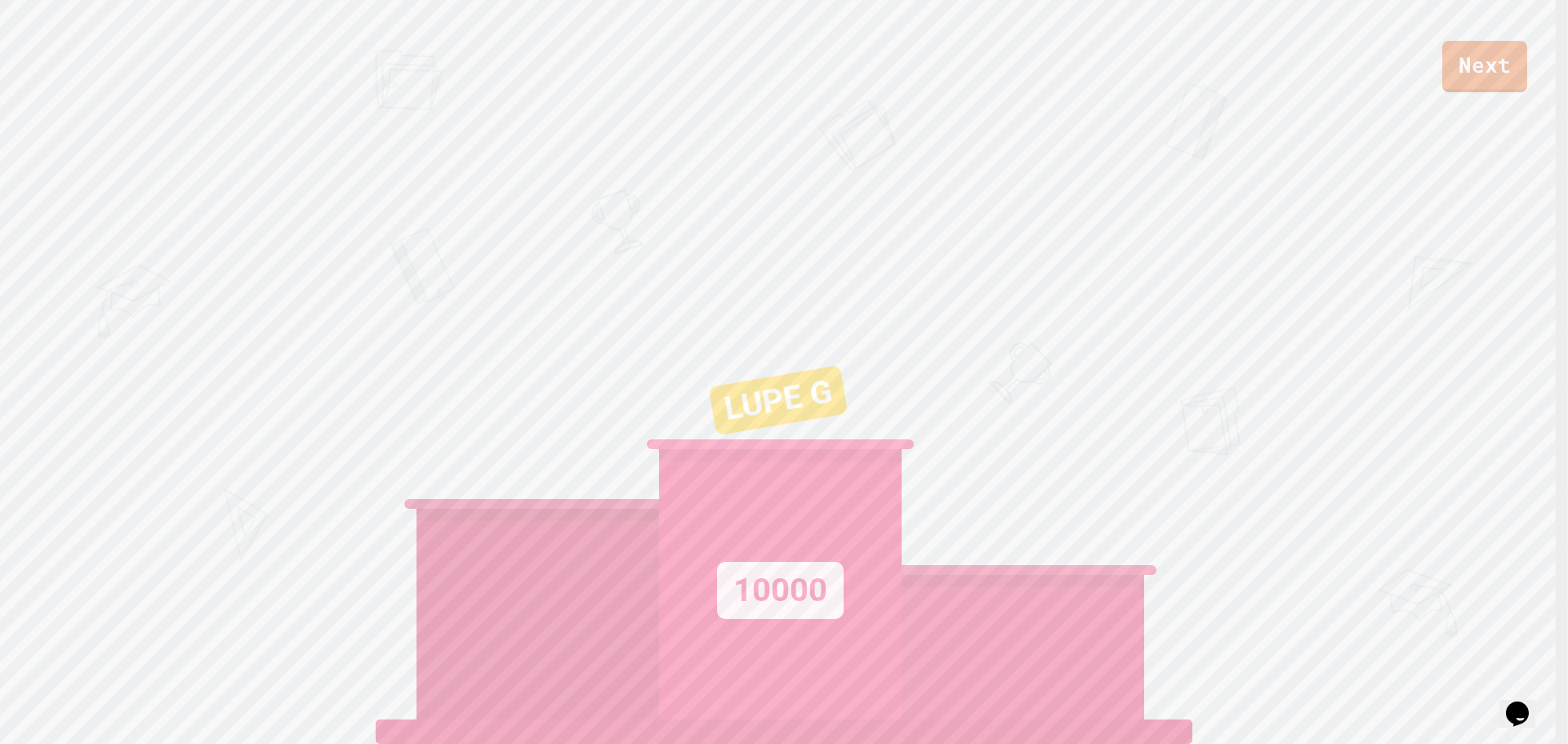
drag, startPoint x: 850, startPoint y: 339, endPoint x: 865, endPoint y: 353, distance: 20.5
click at [865, 362] on div "LUPE G 10000" at bounding box center [781, 516] width 243 height 409
click at [870, 347] on div "LUPE G 10000" at bounding box center [781, 516] width 243 height 409
drag, startPoint x: 890, startPoint y: 369, endPoint x: 932, endPoint y: 348, distance: 47.0
click at [918, 356] on div "LUPE G 10000" at bounding box center [784, 516] width 735 height 409
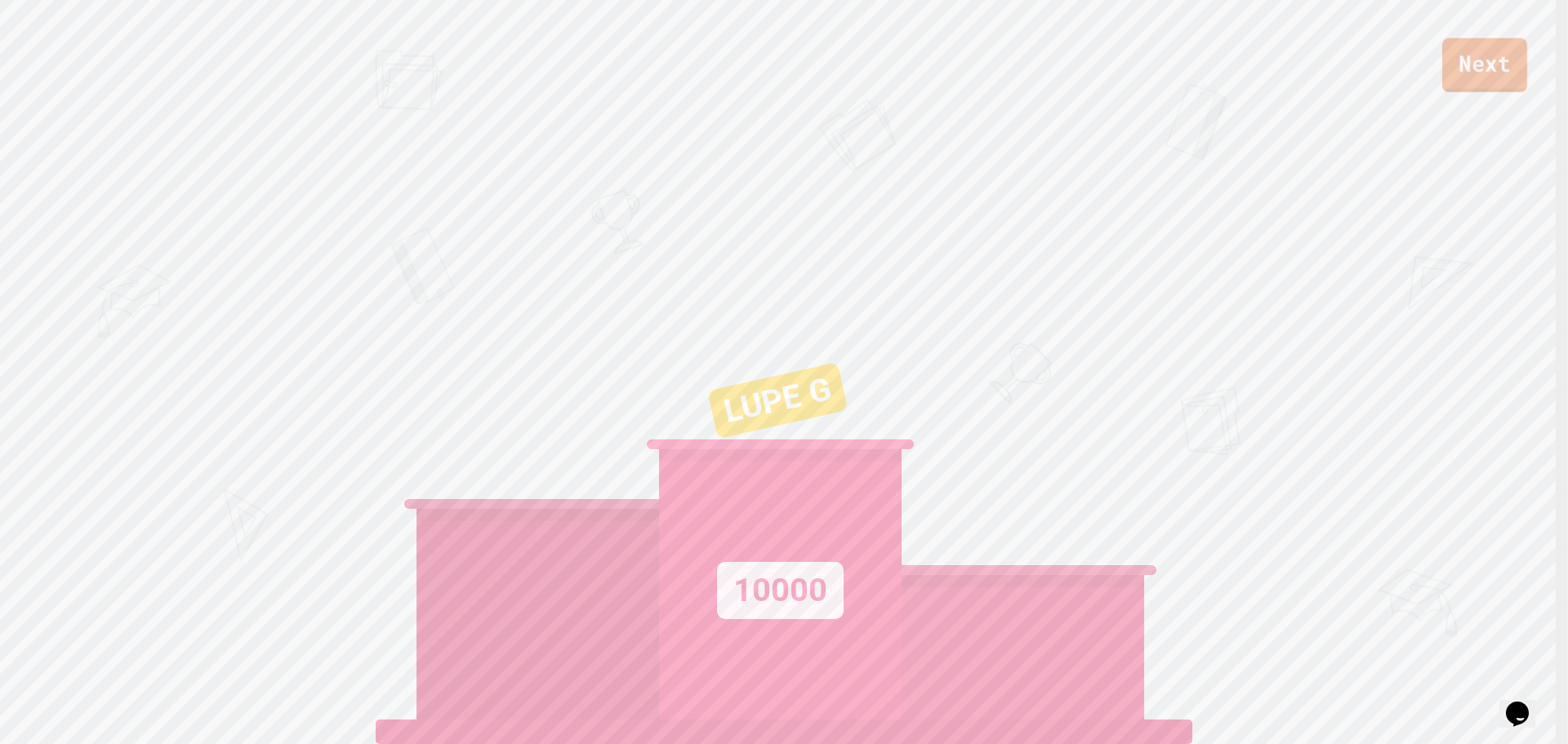
click at [1515, 57] on link "Next" at bounding box center [1485, 65] width 85 height 54
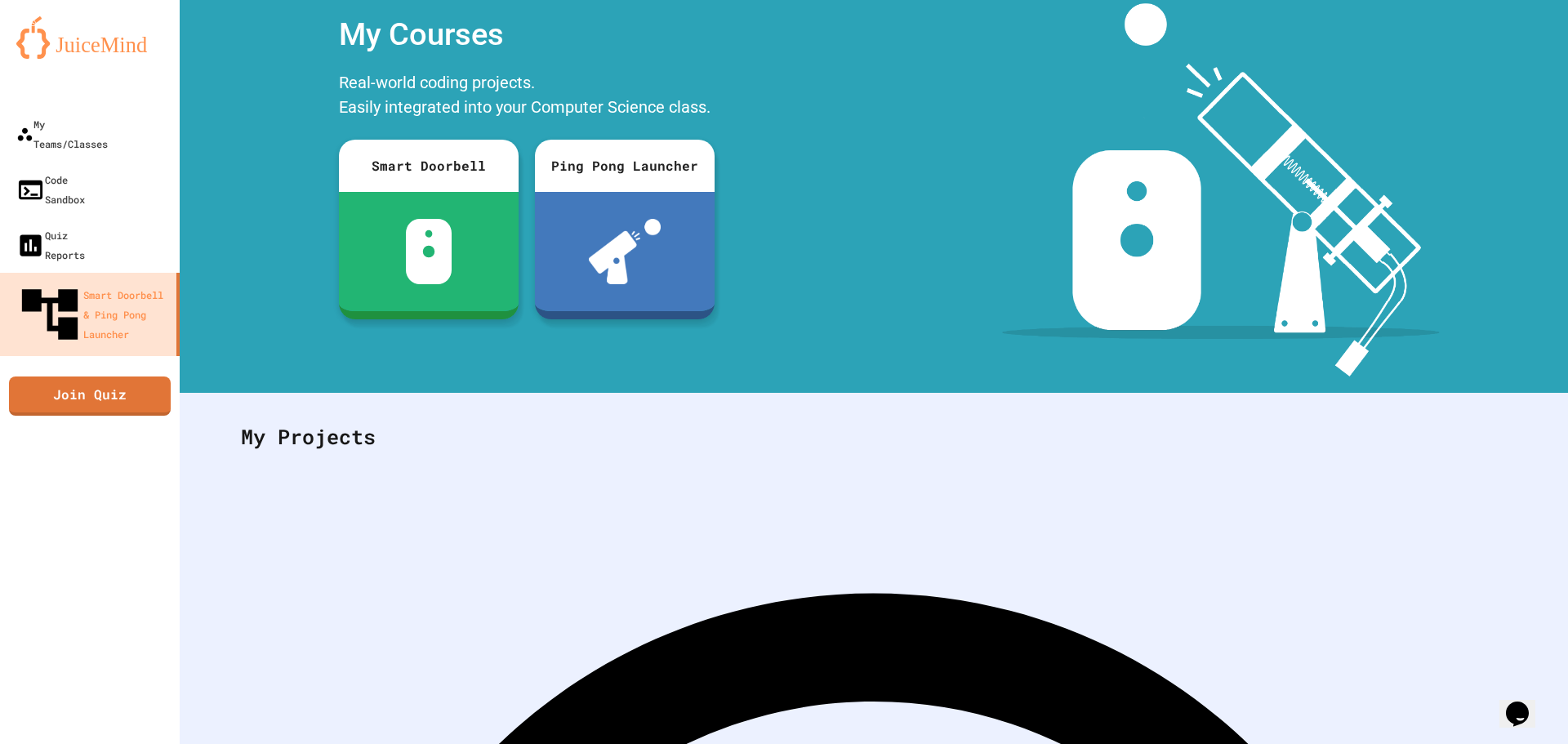
scroll to position [75, 0]
